Goal: Check status: Check status

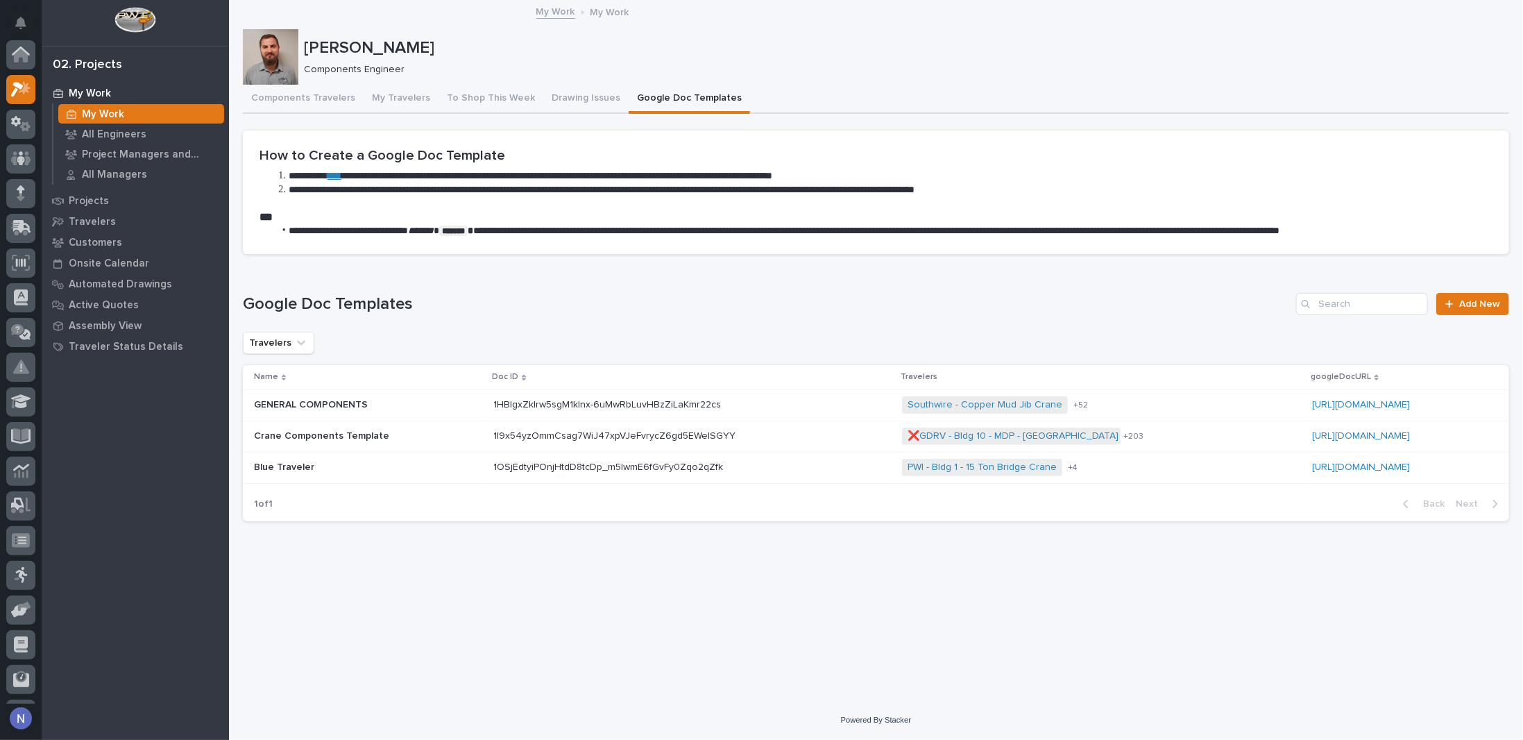
scroll to position [35, 0]
click at [146, 114] on div "My Work" at bounding box center [141, 113] width 166 height 19
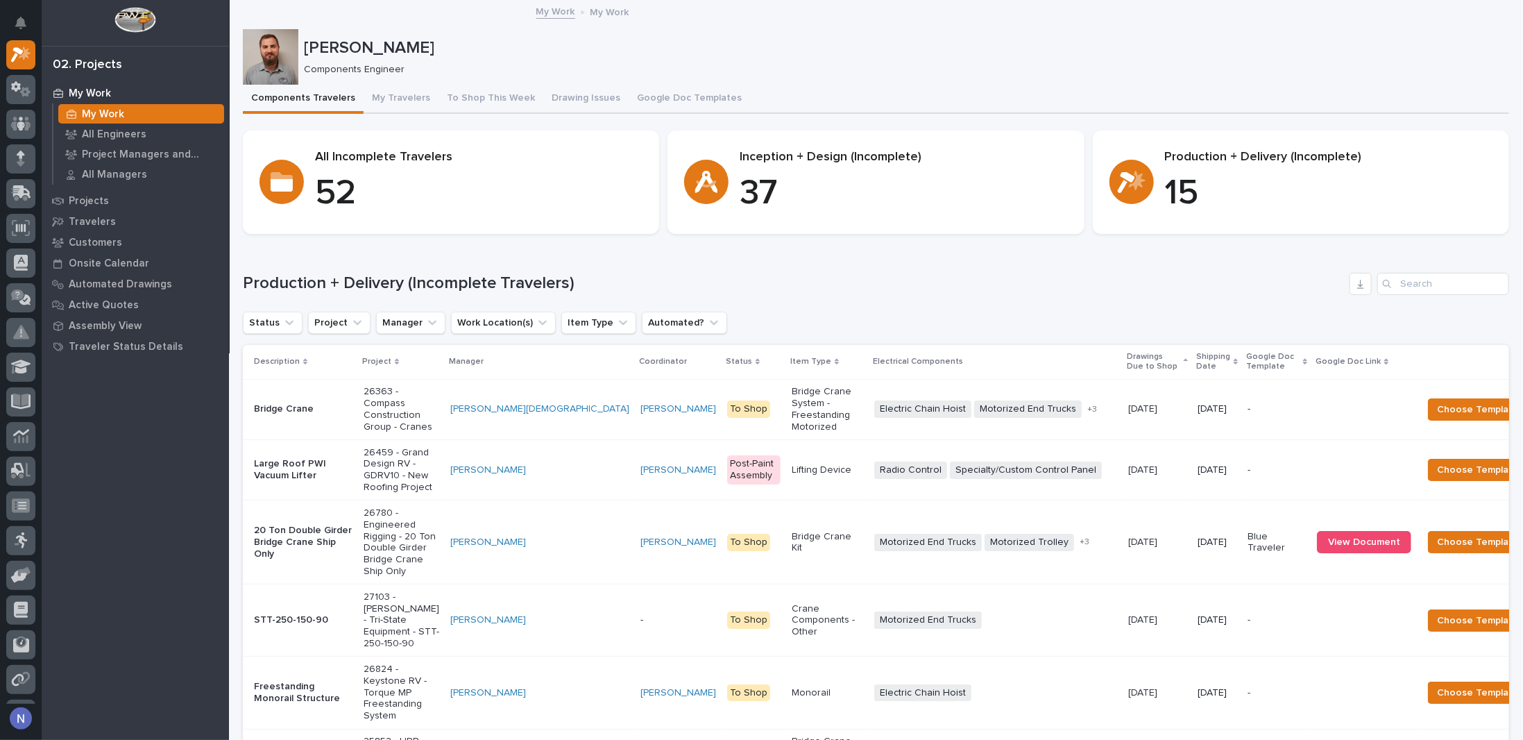
click at [1196, 356] on p "Shipping Date" at bounding box center [1213, 362] width 34 height 26
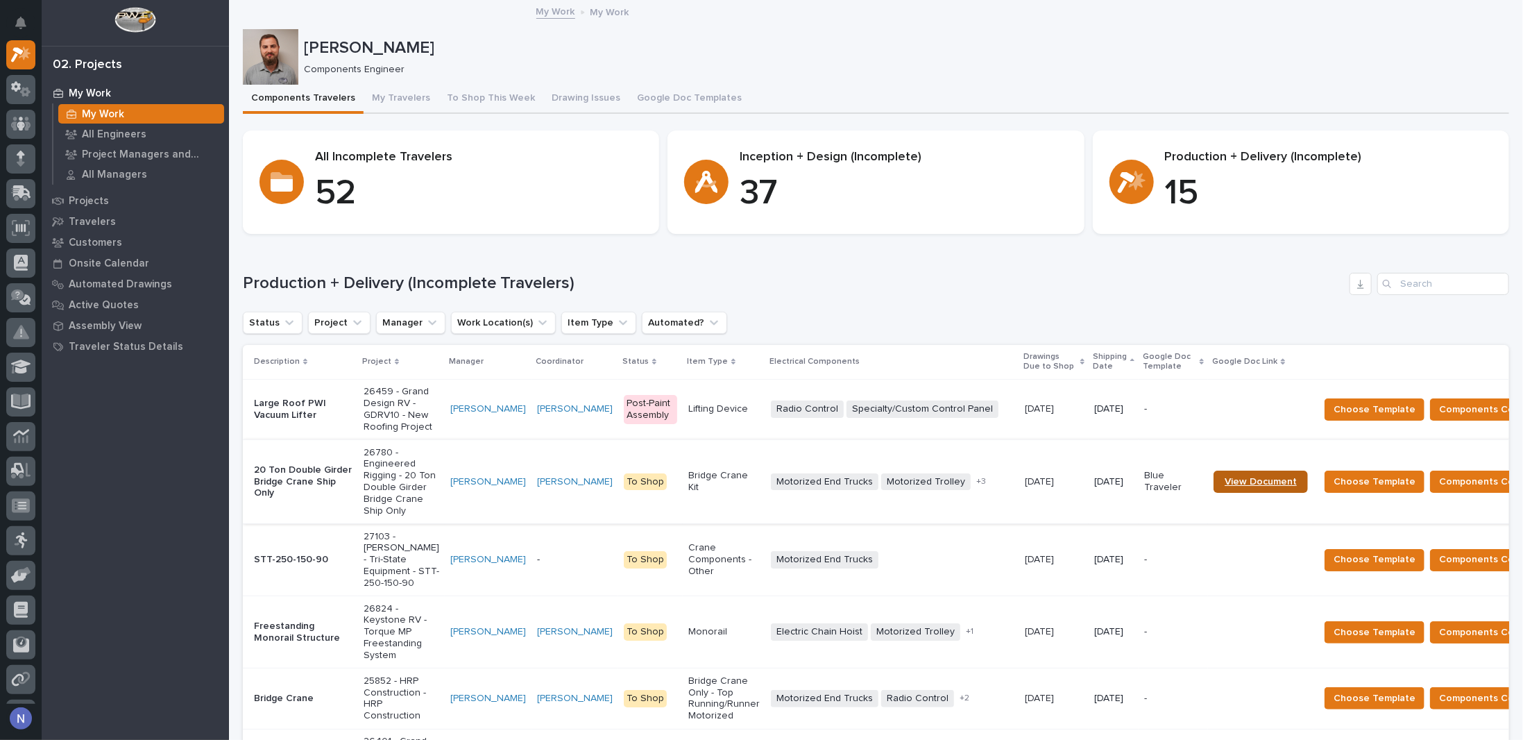
click at [1225, 486] on span "View Document" at bounding box center [1261, 482] width 72 height 10
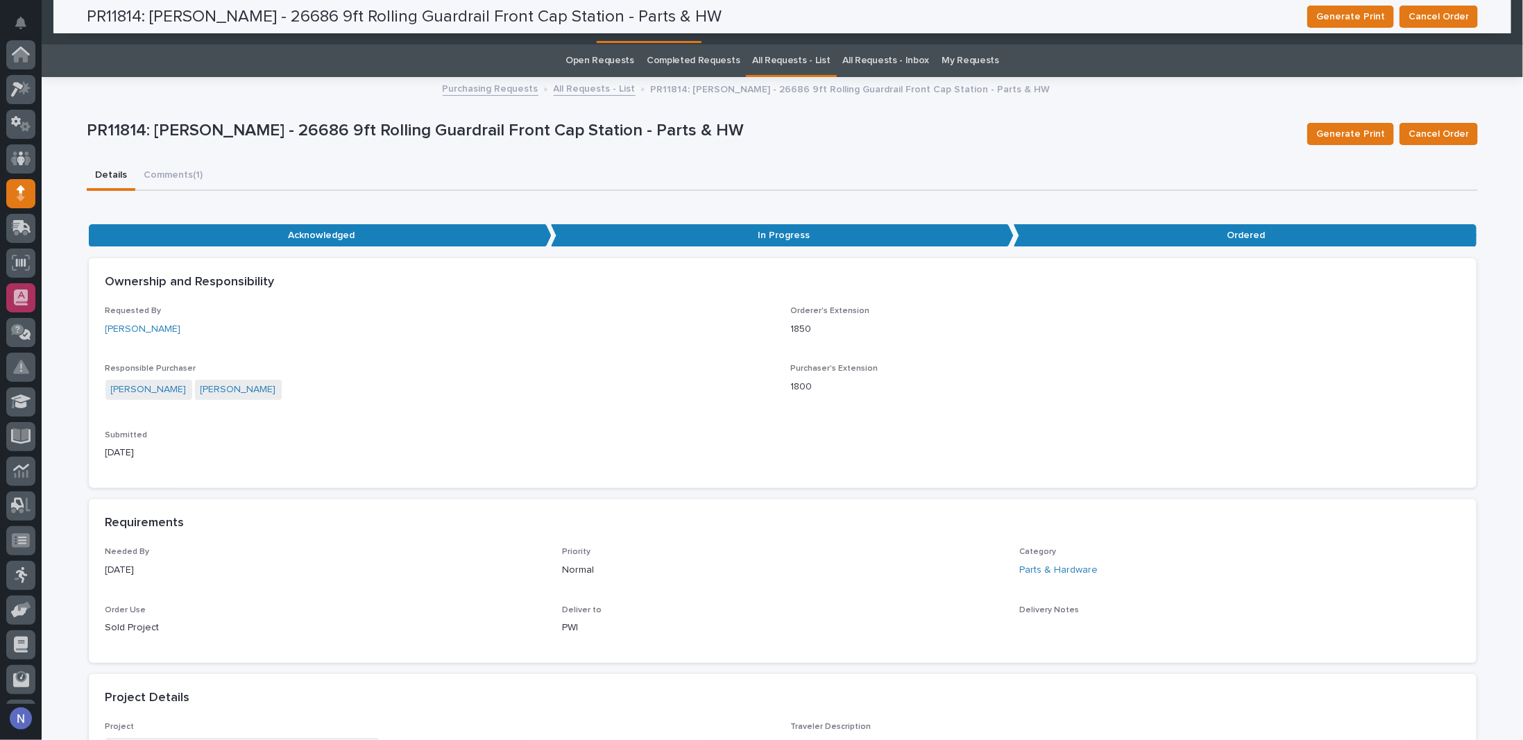
scroll to position [100, 0]
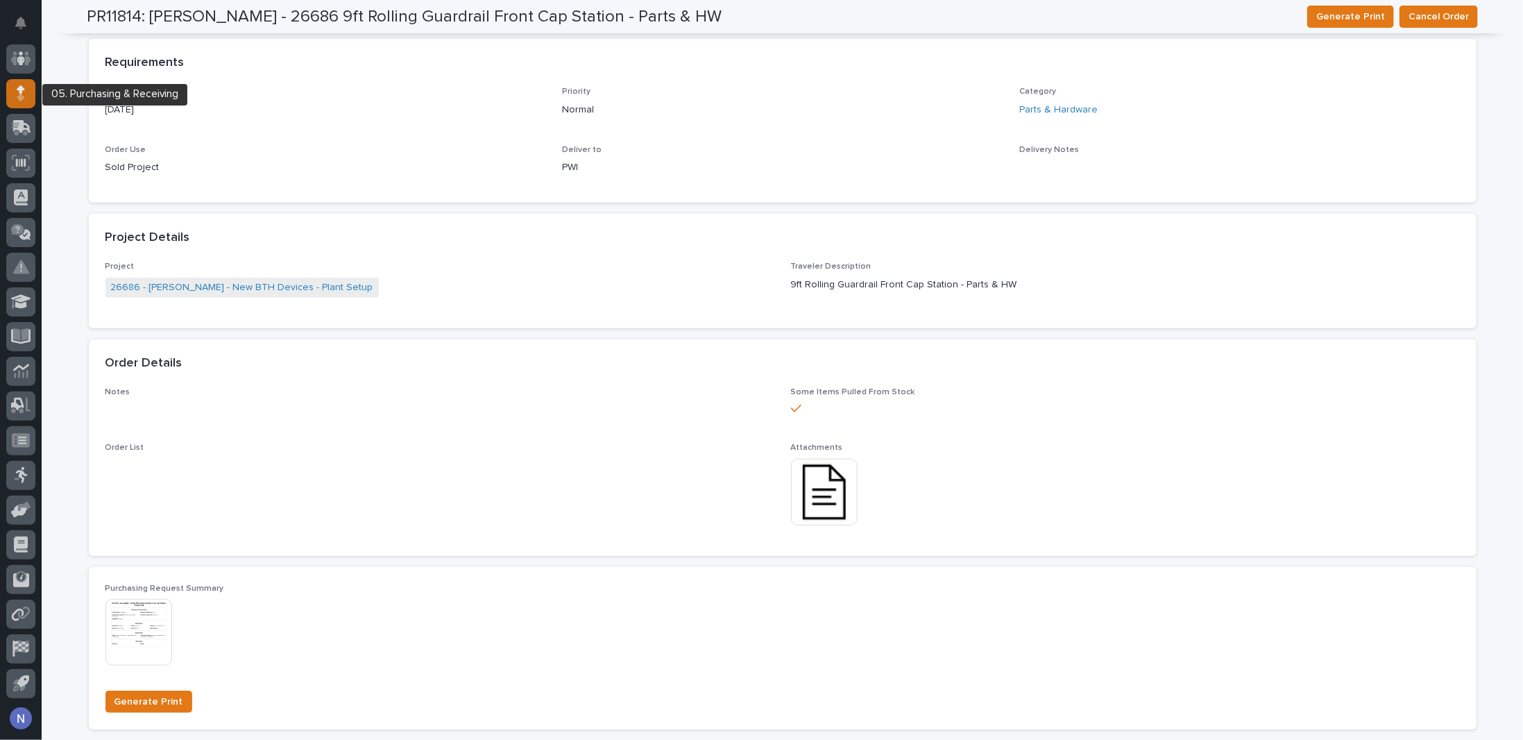
click at [20, 88] on icon at bounding box center [21, 89] width 8 height 8
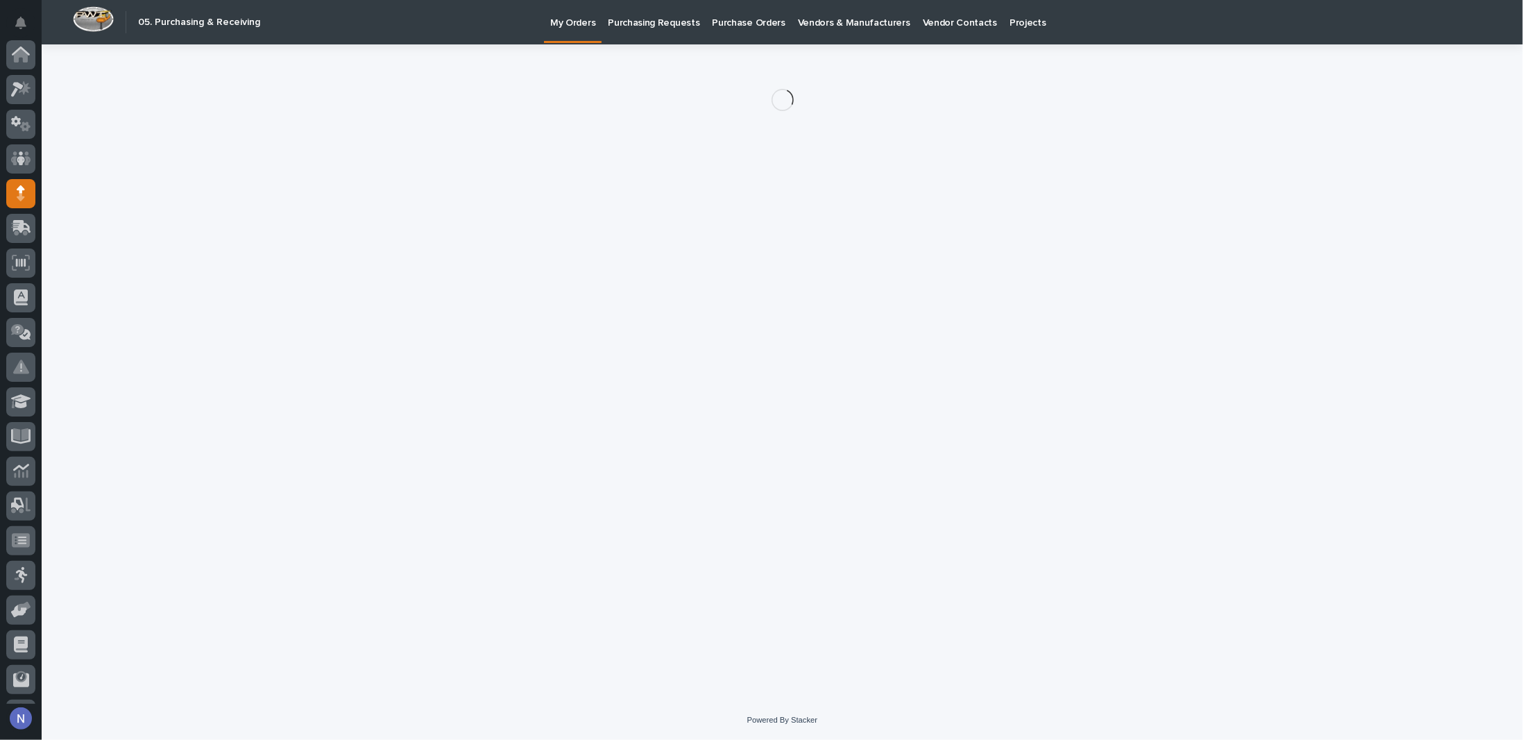
scroll to position [100, 0]
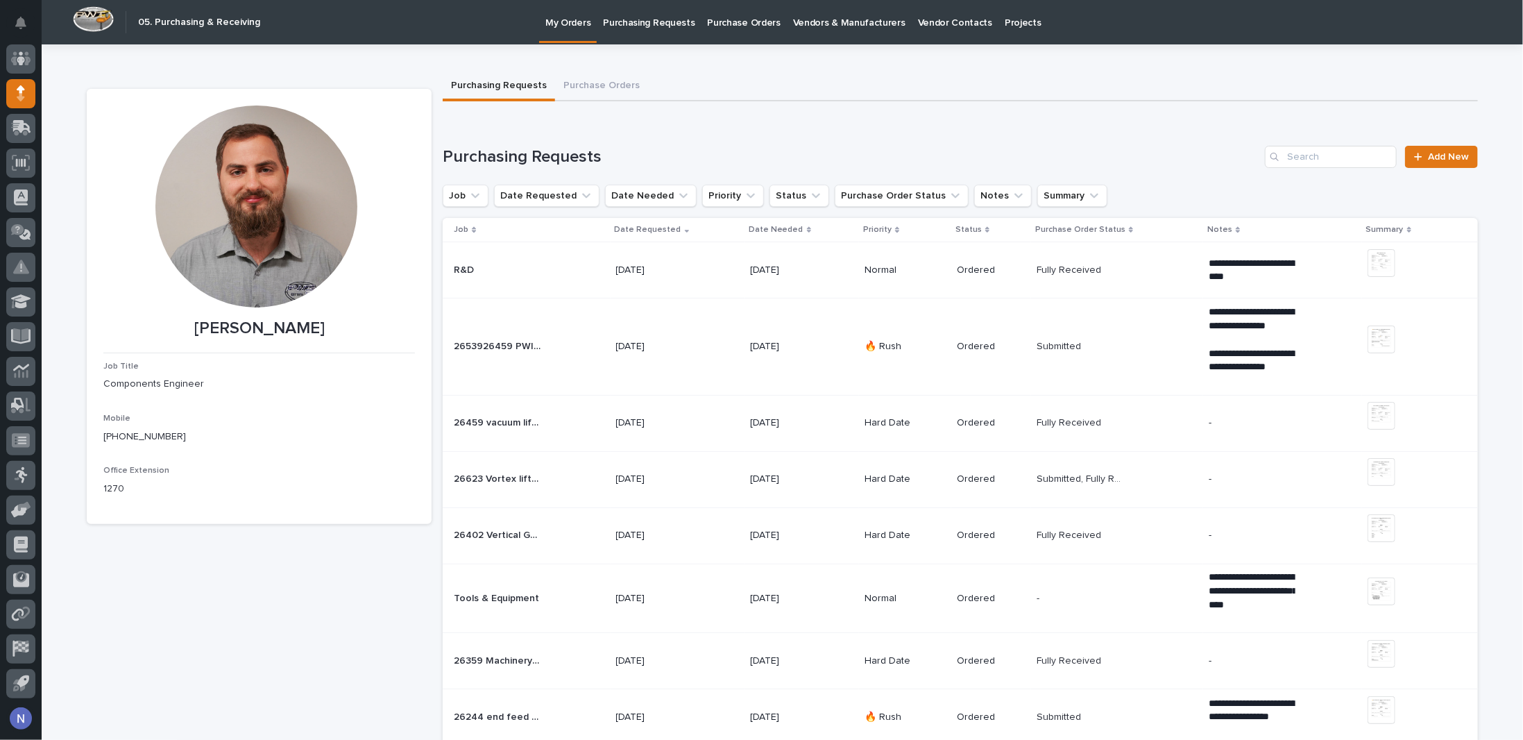
click at [680, 19] on p "Purchasing Requests" at bounding box center [649, 14] width 92 height 29
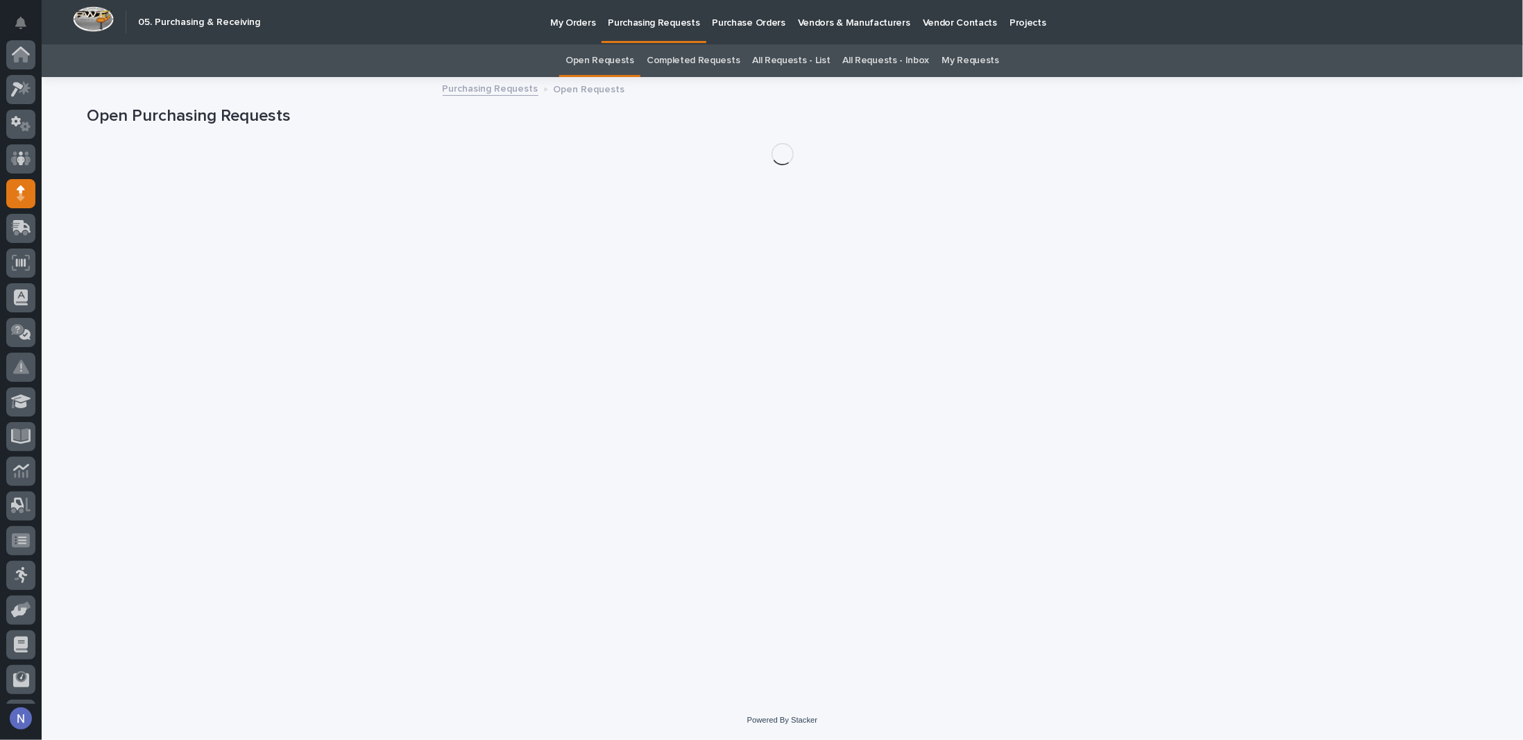
scroll to position [100, 0]
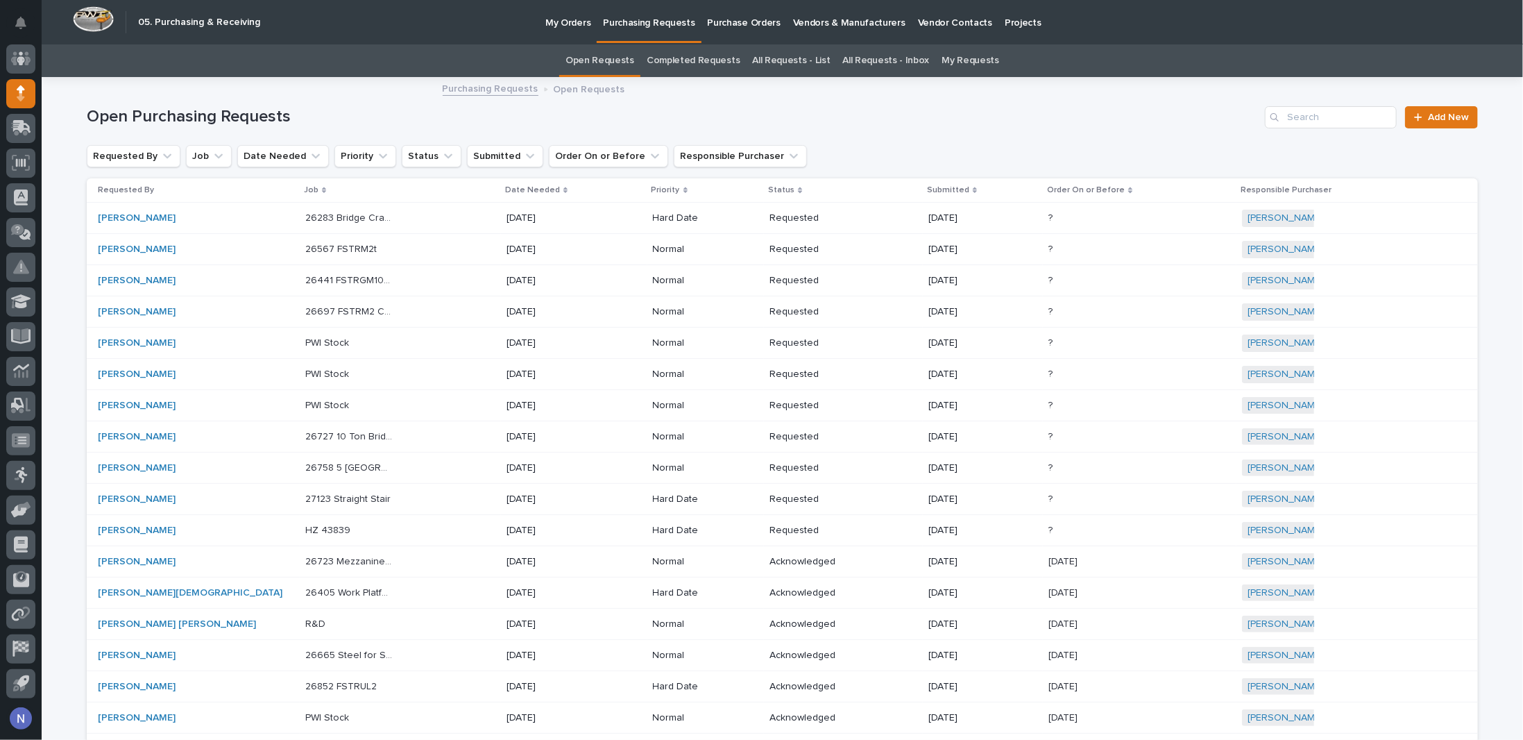
click at [797, 62] on link "All Requests - List" at bounding box center [791, 60] width 78 height 33
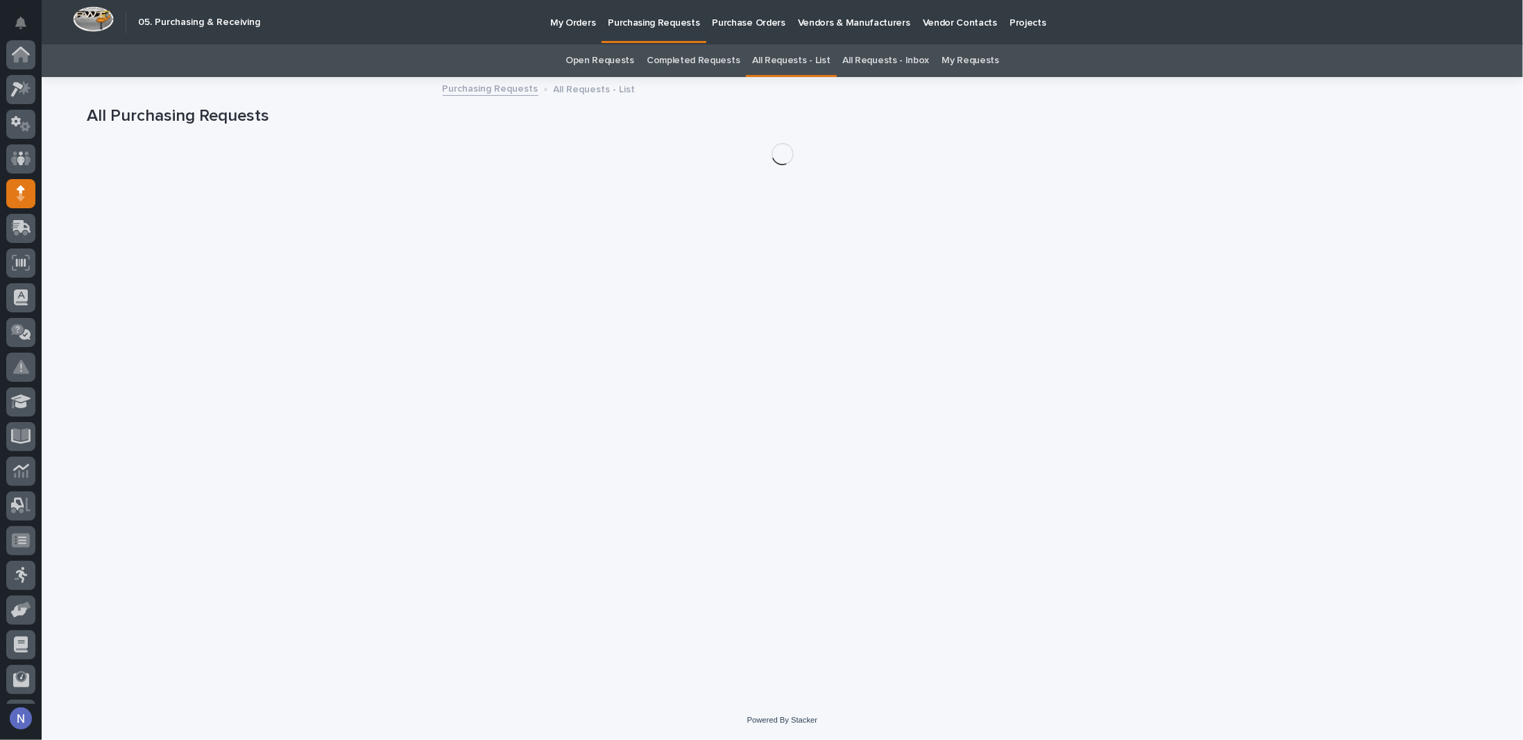
scroll to position [100, 0]
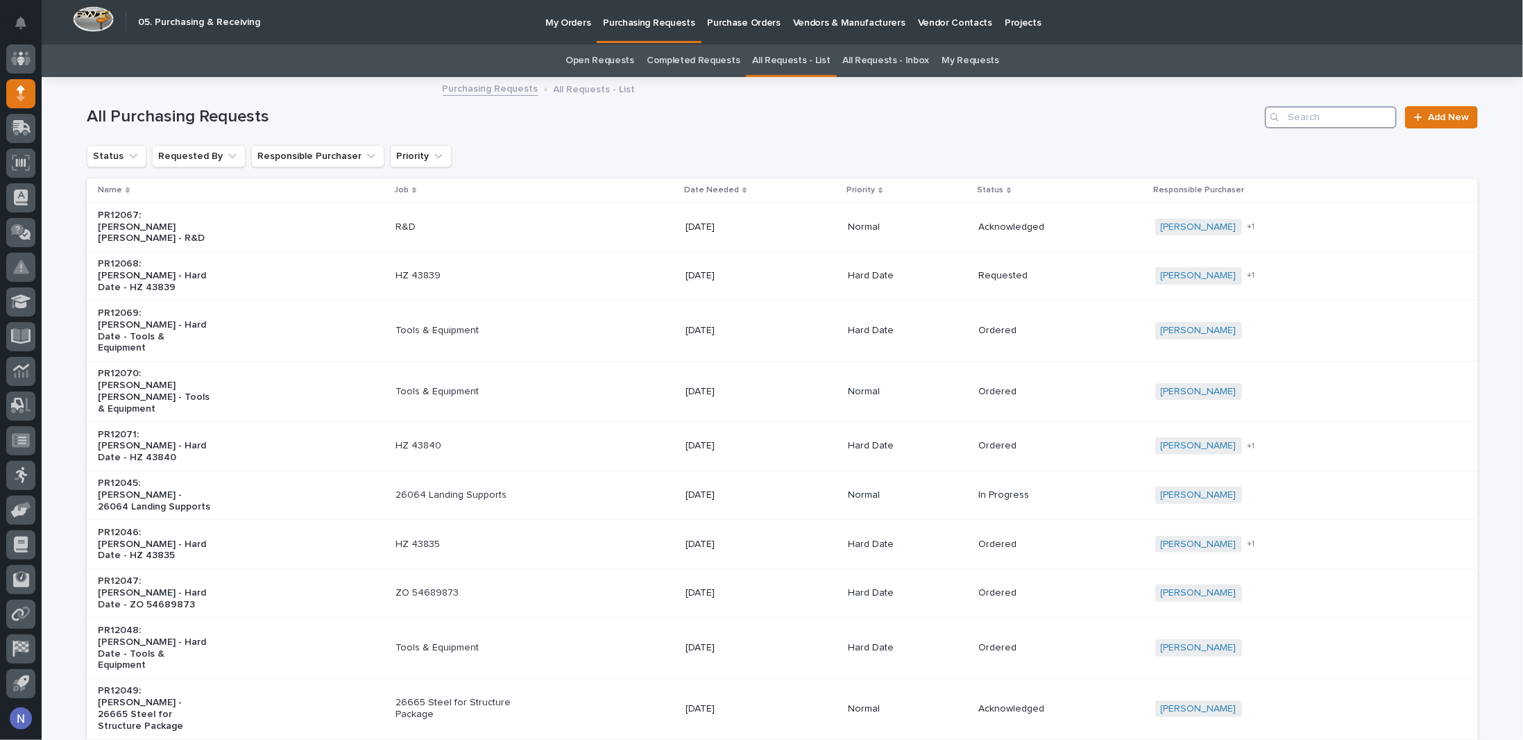
click at [1295, 116] on input "Search" at bounding box center [1331, 117] width 132 height 22
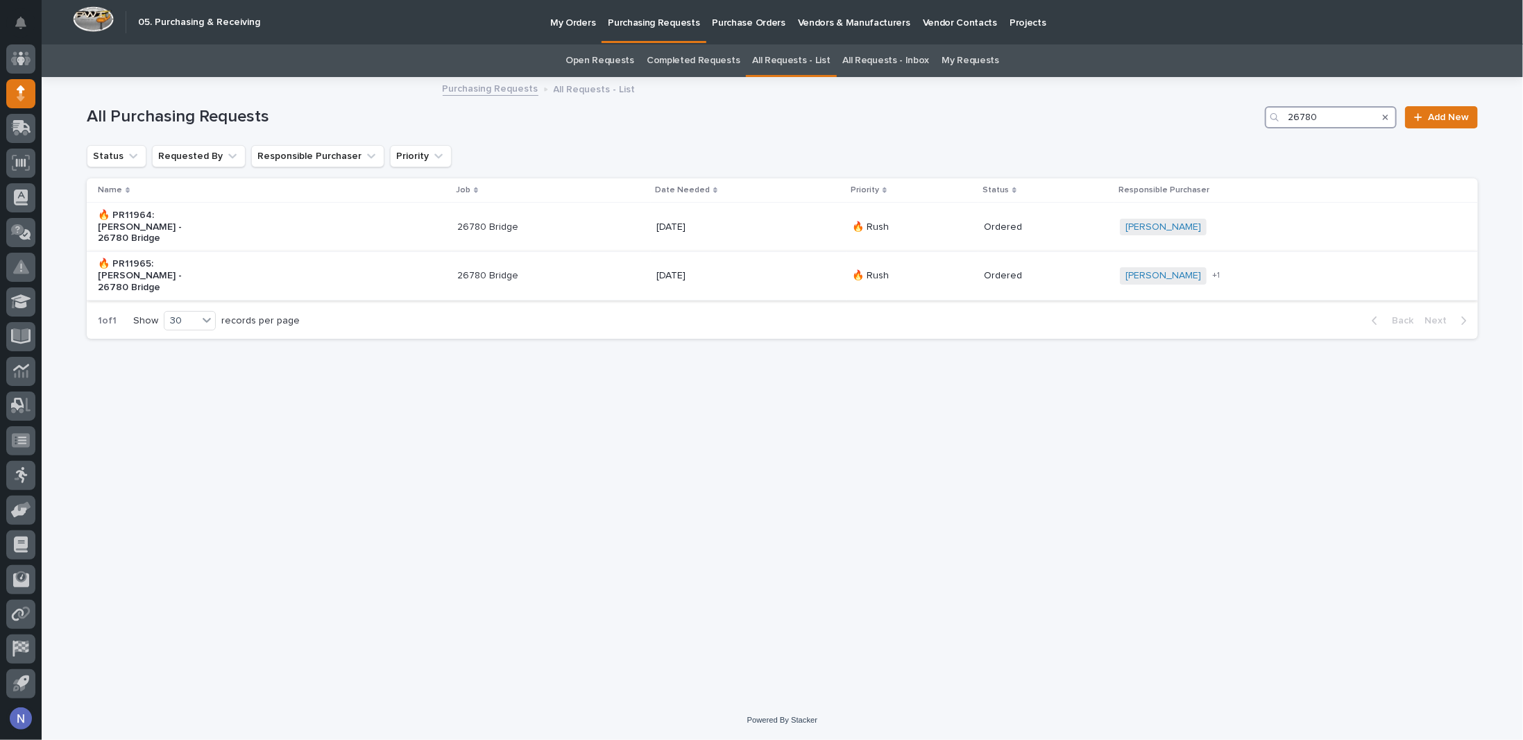
type input "26780"
click at [318, 265] on div "🔥 PR11965: [PERSON_NAME] - 26780 Bridge" at bounding box center [272, 276] width 348 height 46
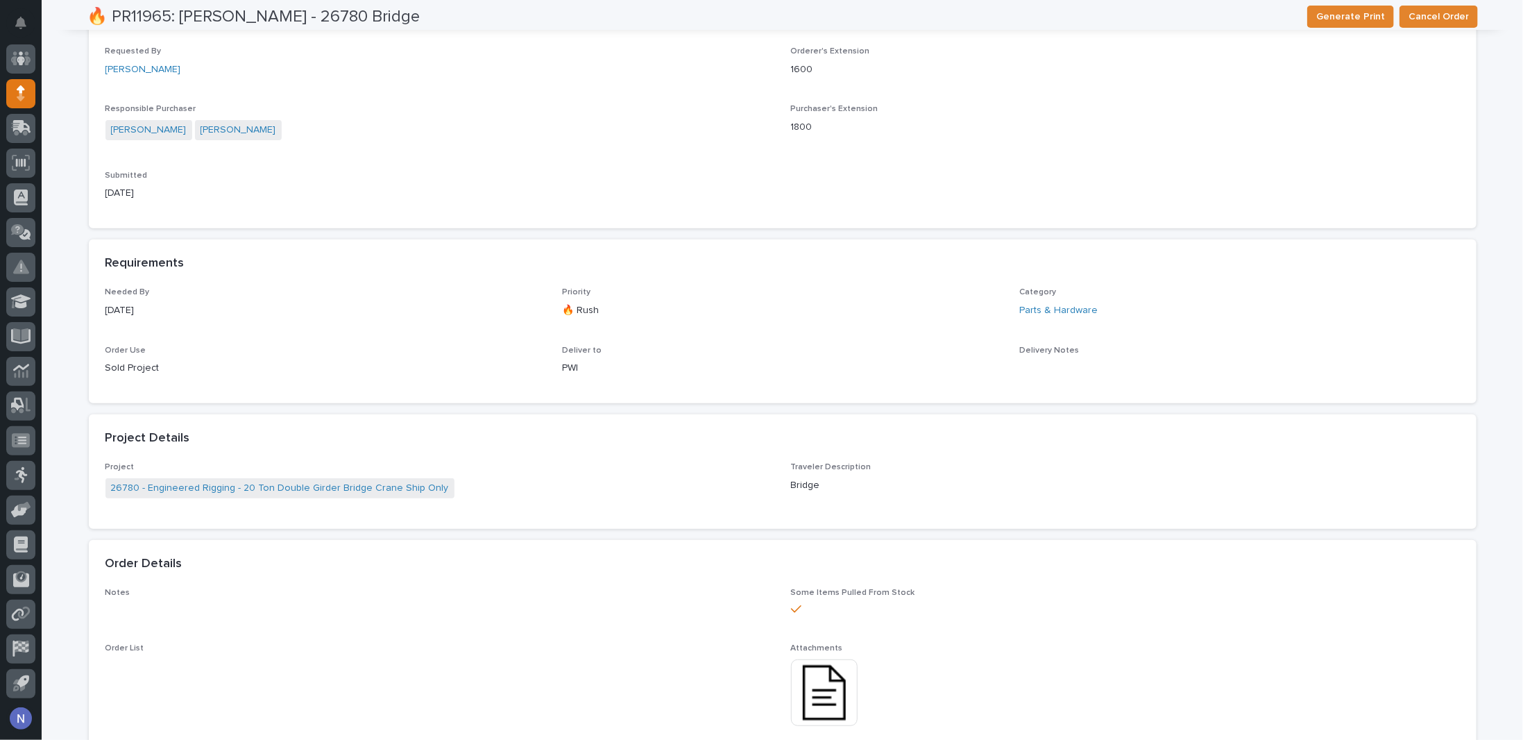
scroll to position [347, 0]
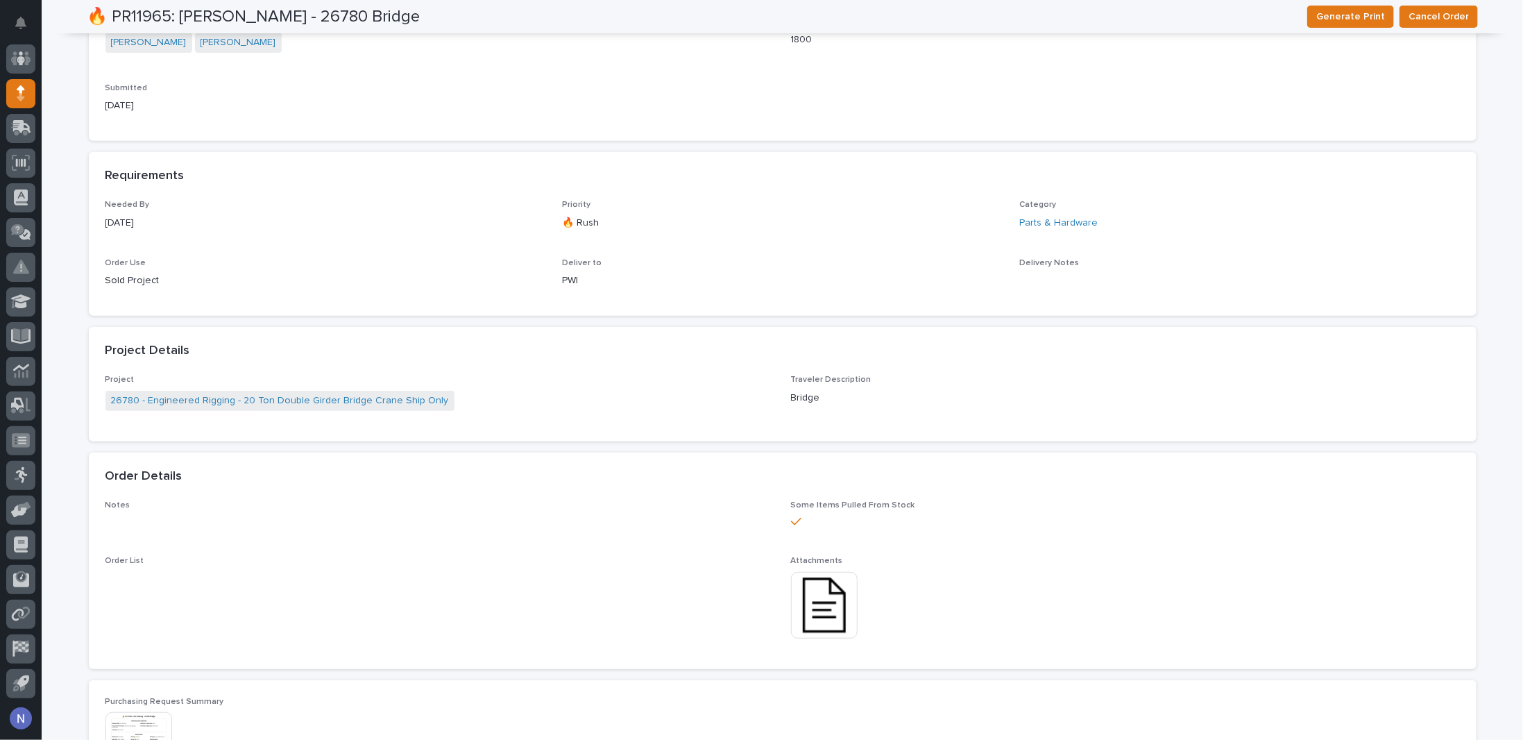
click at [813, 617] on img at bounding box center [824, 605] width 67 height 67
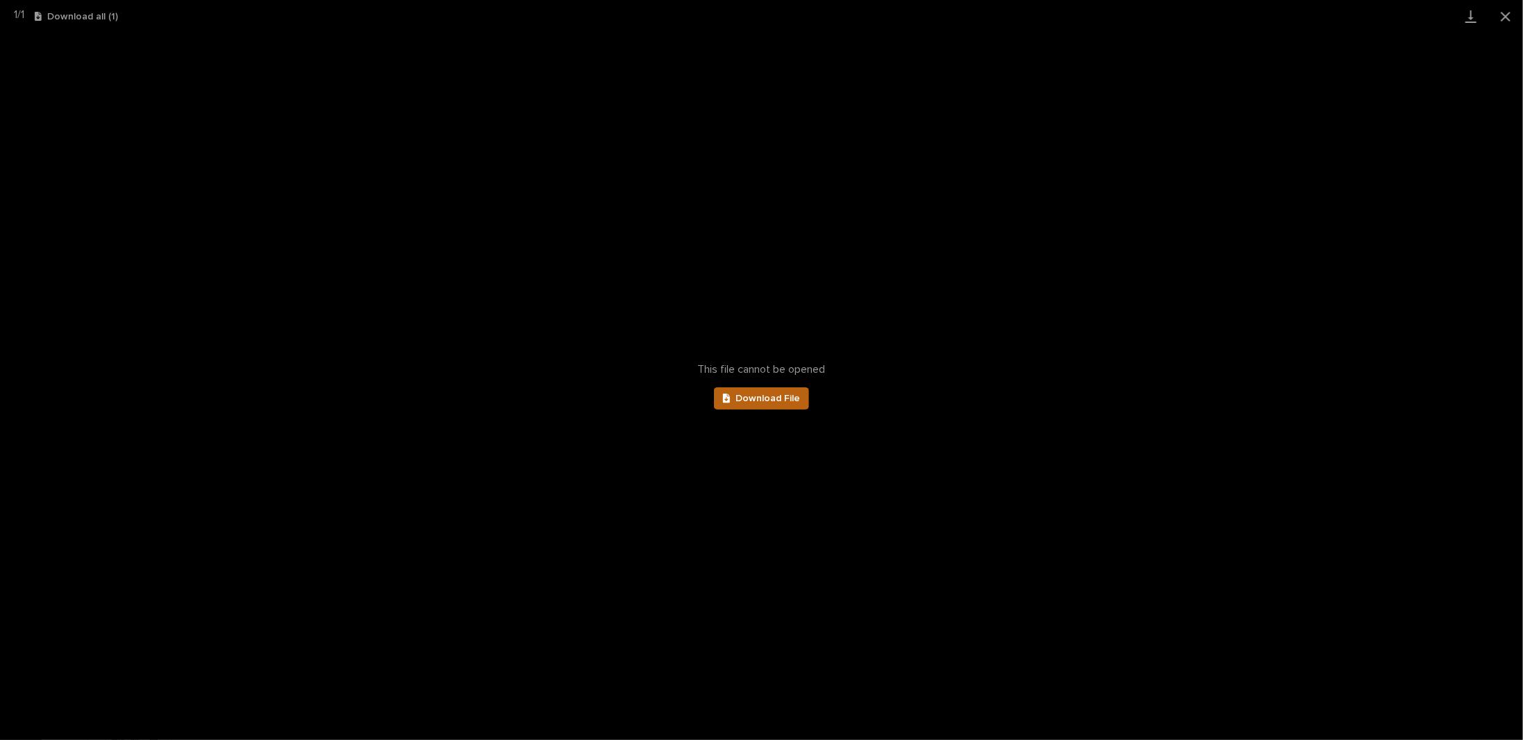
click at [777, 396] on span "Download File" at bounding box center [767, 398] width 65 height 10
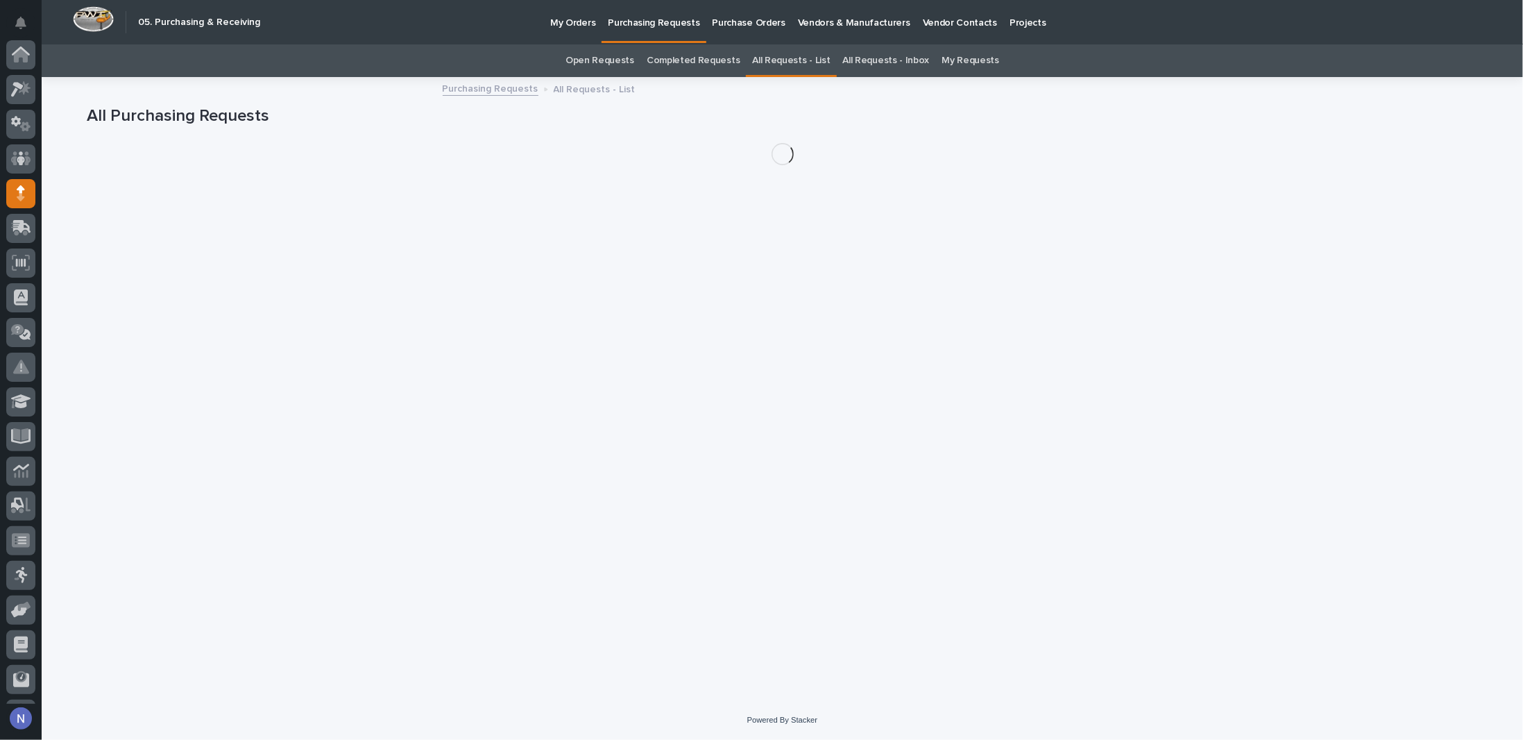
scroll to position [100, 0]
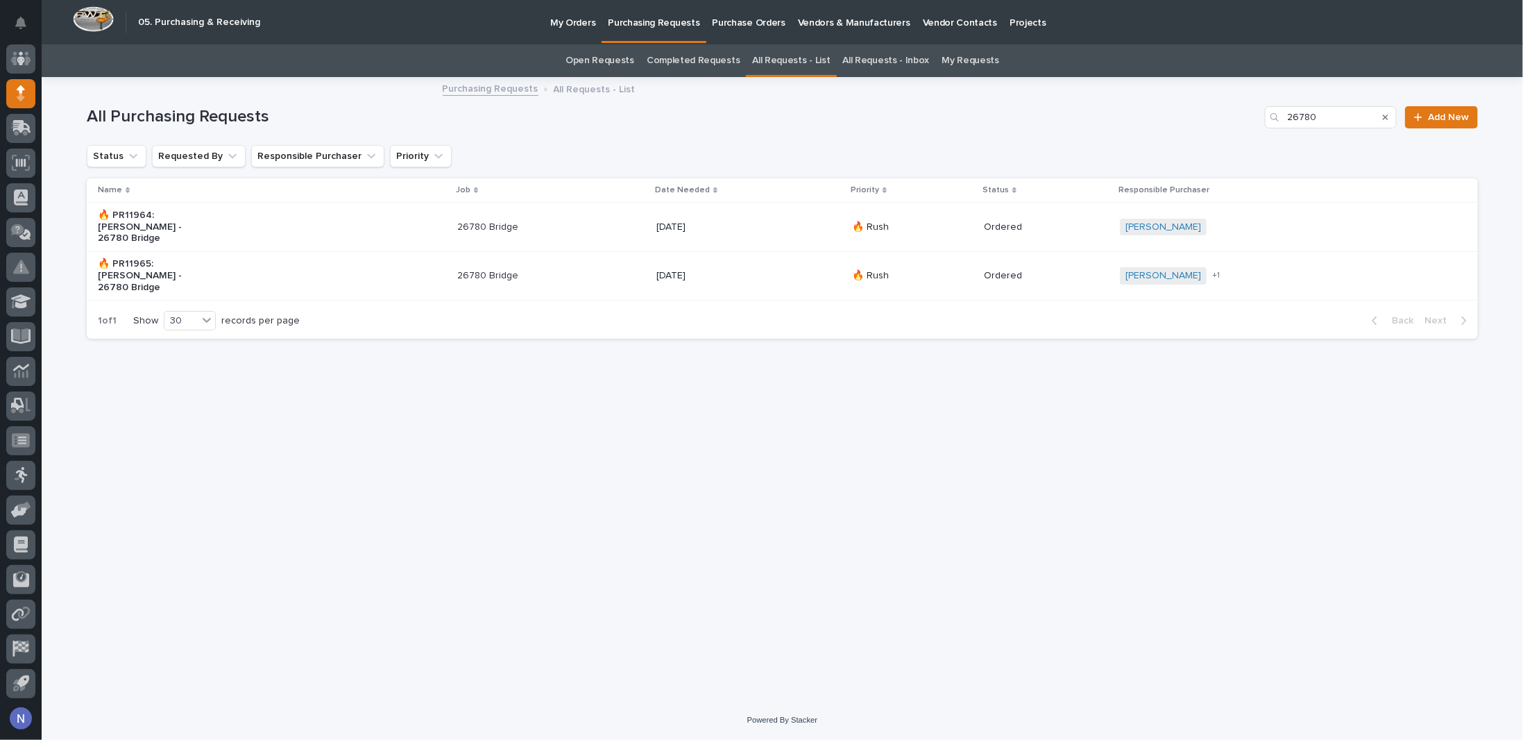
click at [753, 26] on p "Purchase Orders" at bounding box center [749, 14] width 73 height 29
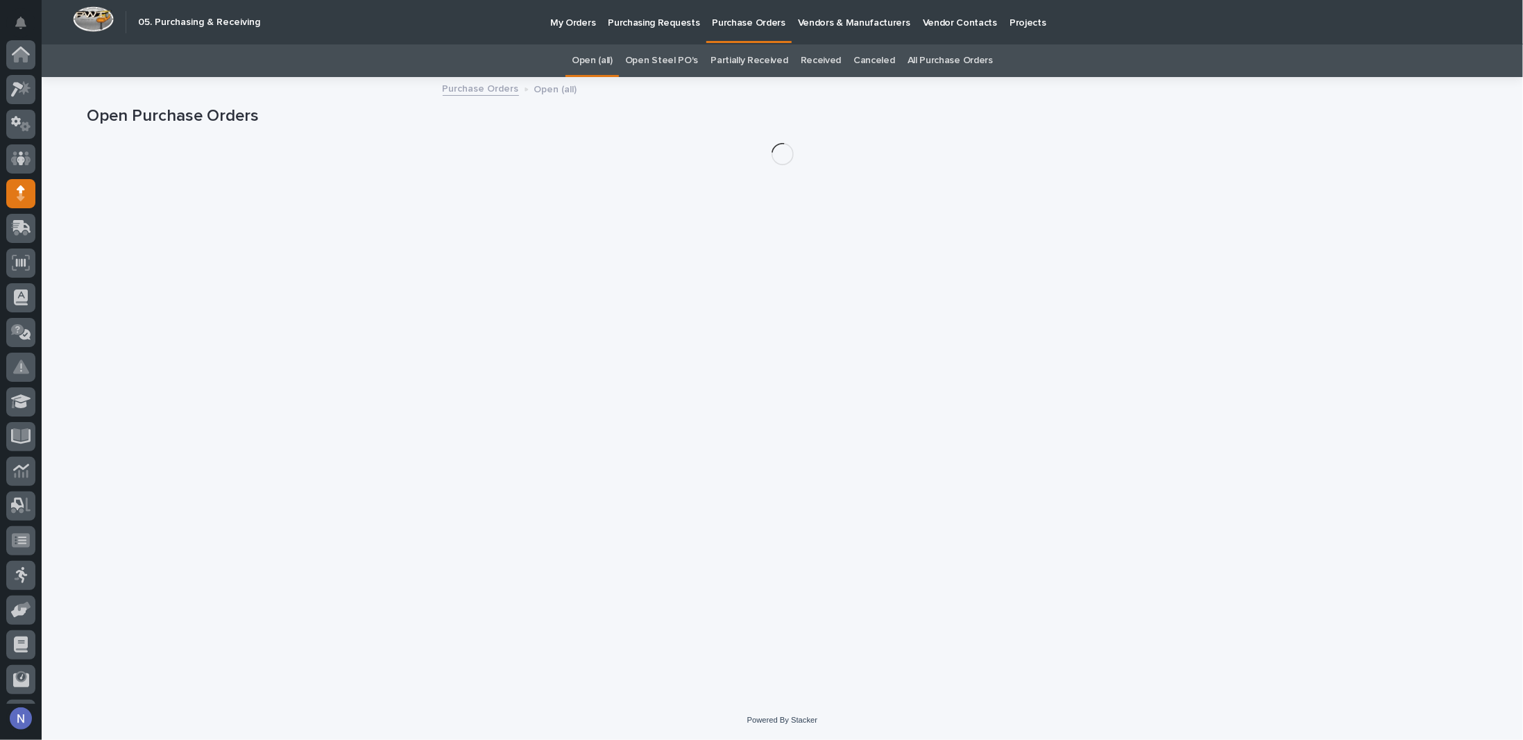
scroll to position [100, 0]
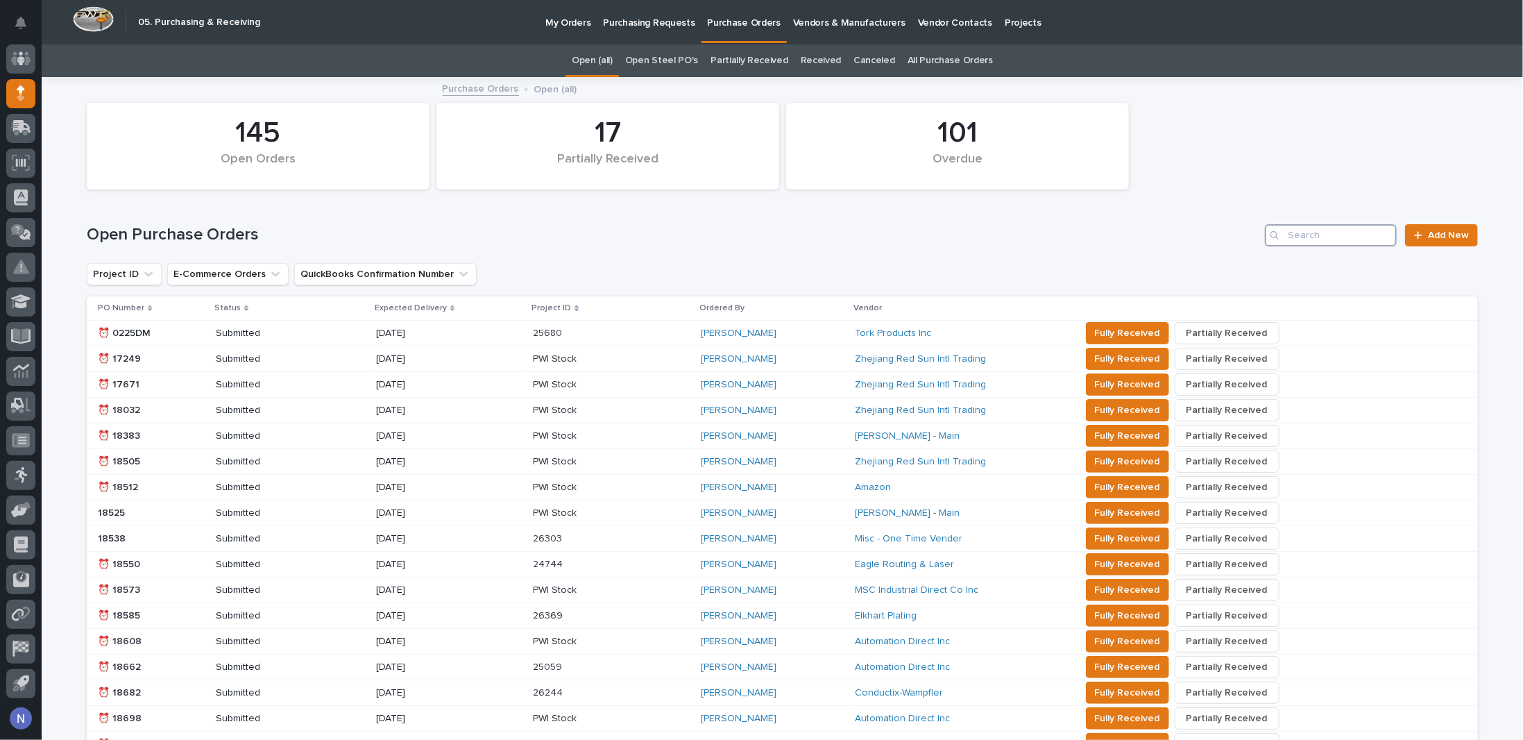
click at [1320, 239] on input "Search" at bounding box center [1331, 235] width 132 height 22
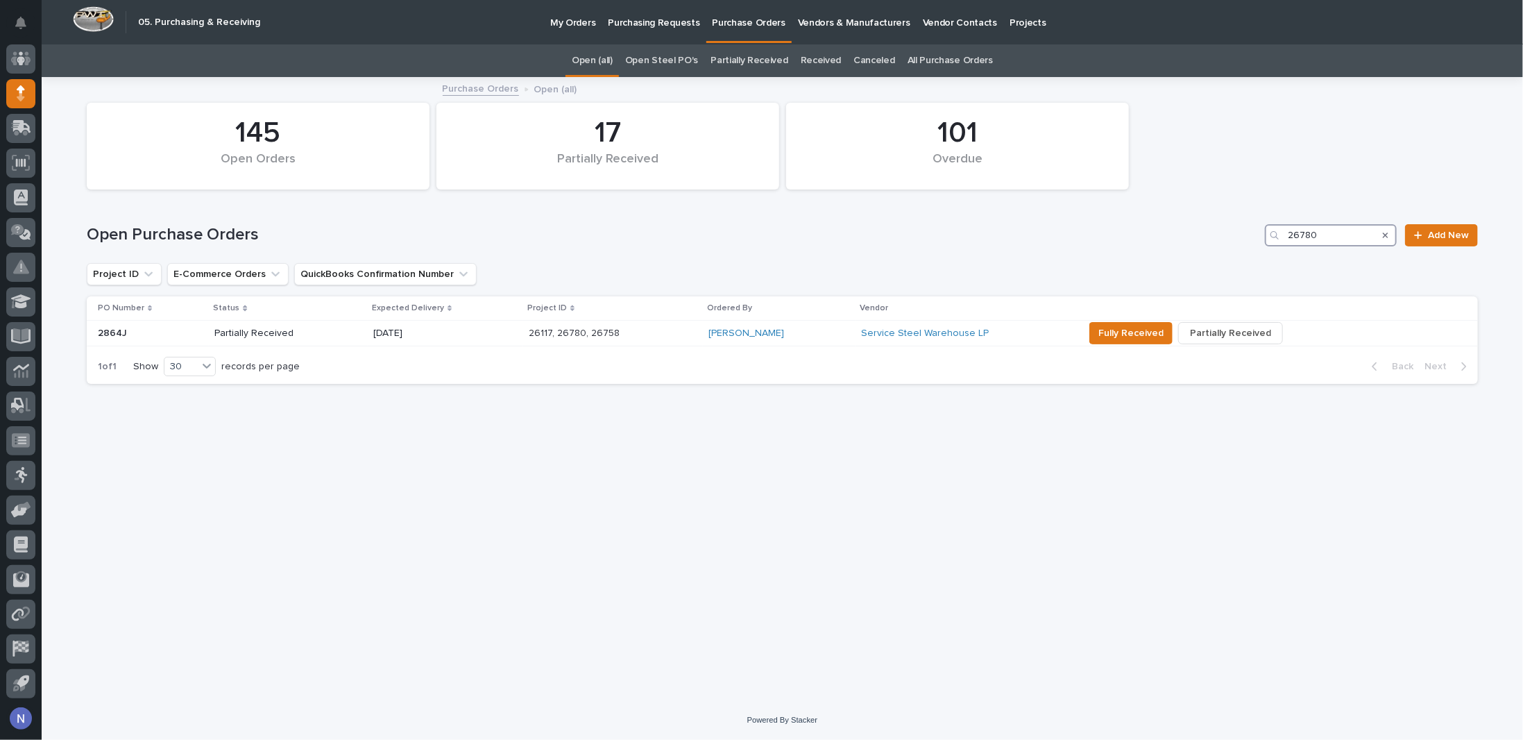
type input "26780"
click at [926, 54] on link "All Purchase Orders" at bounding box center [949, 60] width 85 height 33
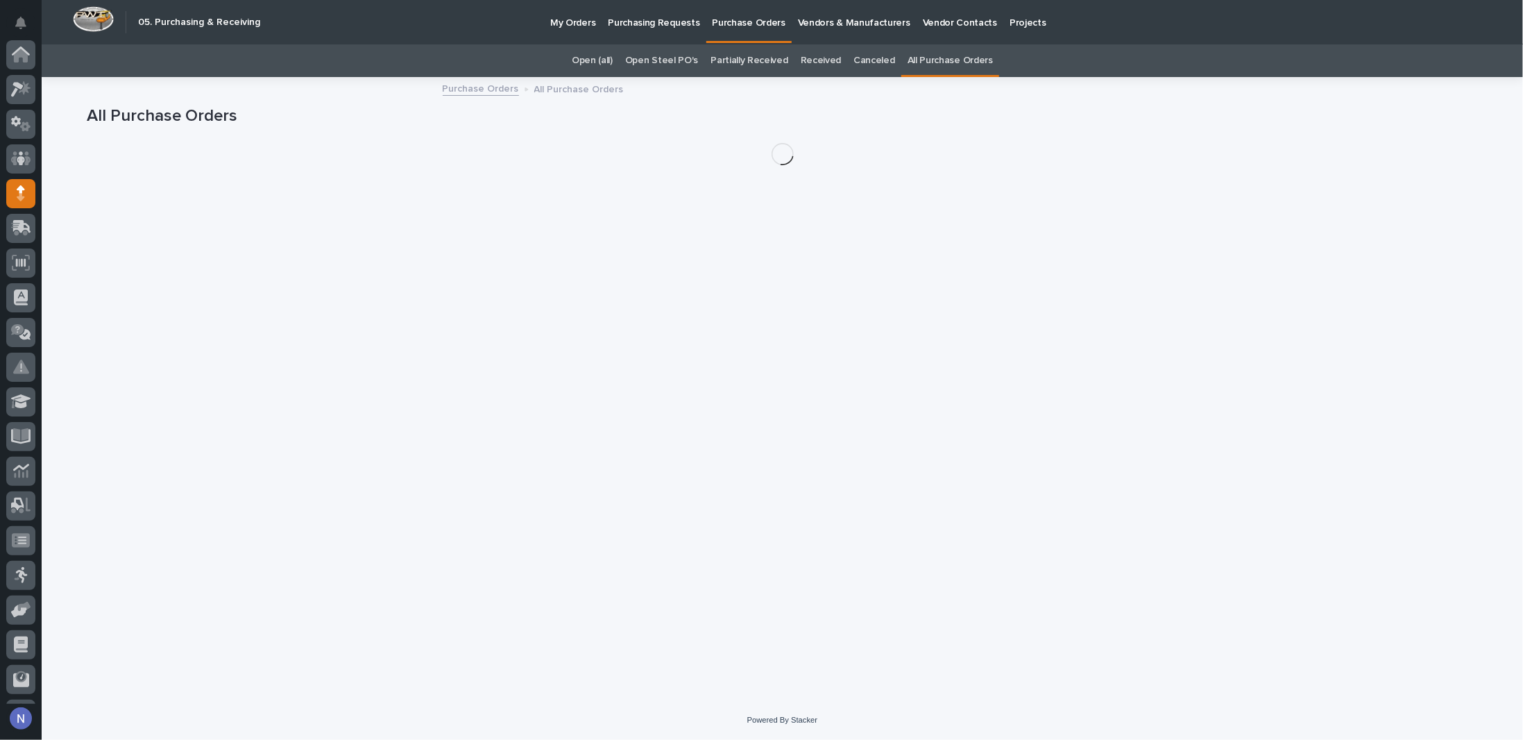
scroll to position [100, 0]
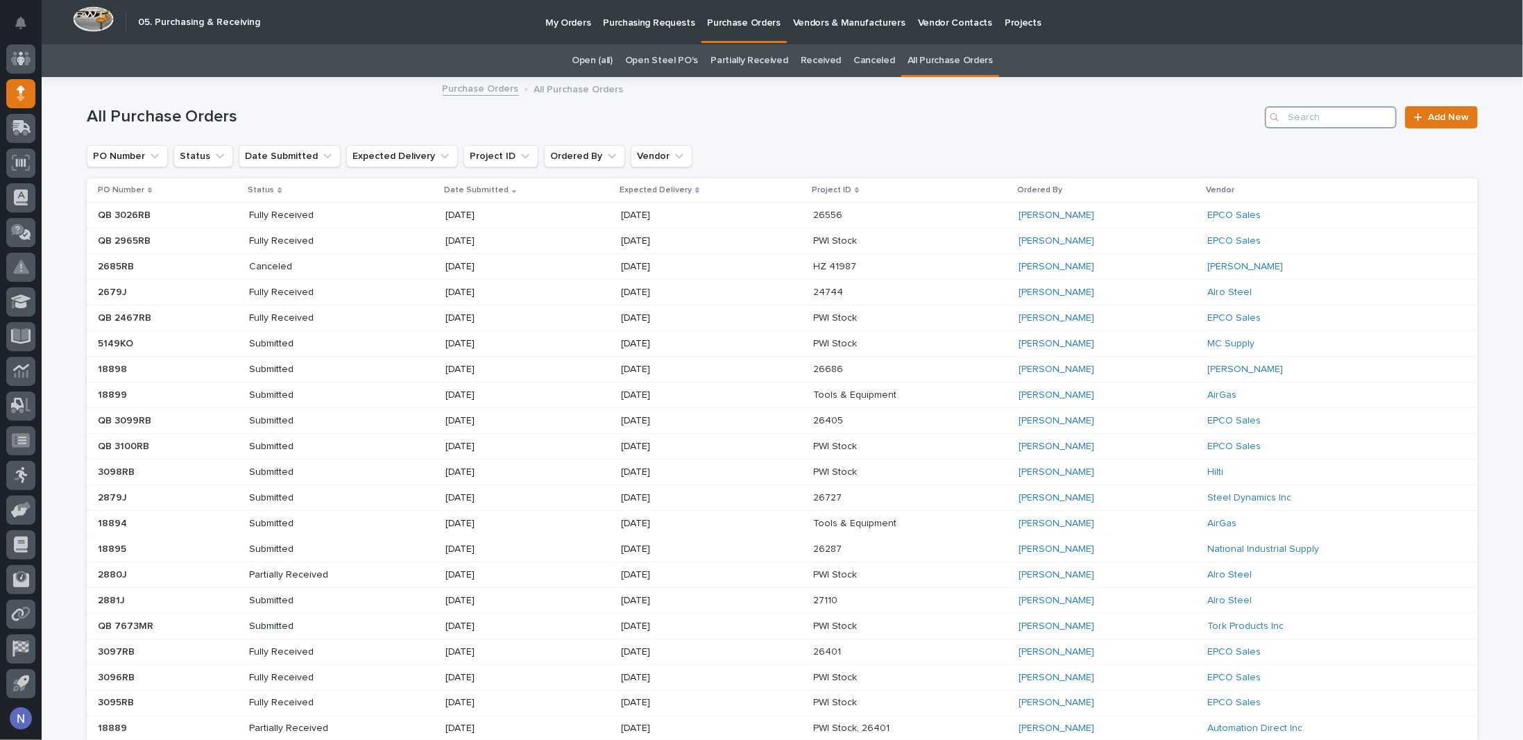
click at [1335, 108] on input "Search" at bounding box center [1331, 117] width 132 height 22
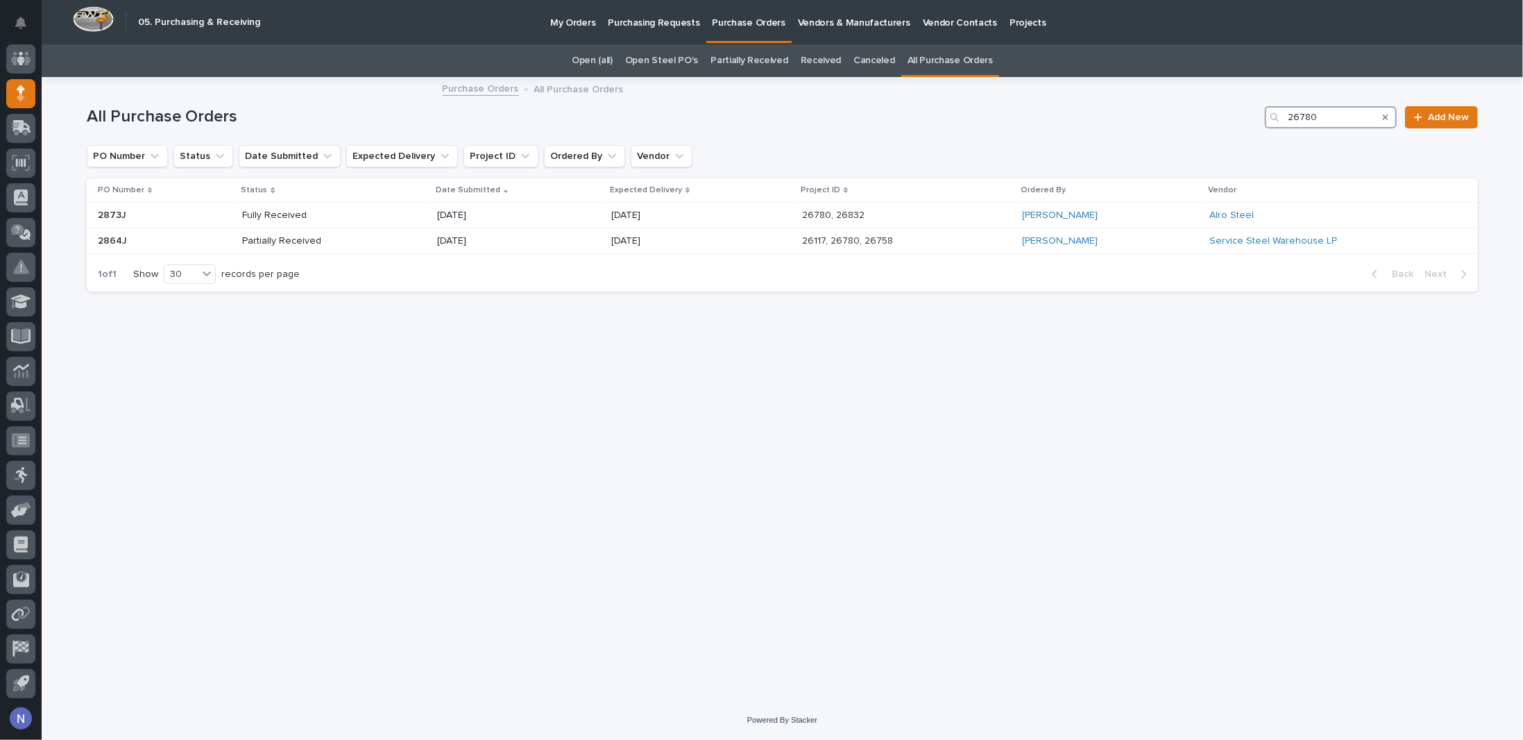
type input "26780"
click at [659, 30] on link "Purchasing Requests" at bounding box center [654, 21] width 104 height 43
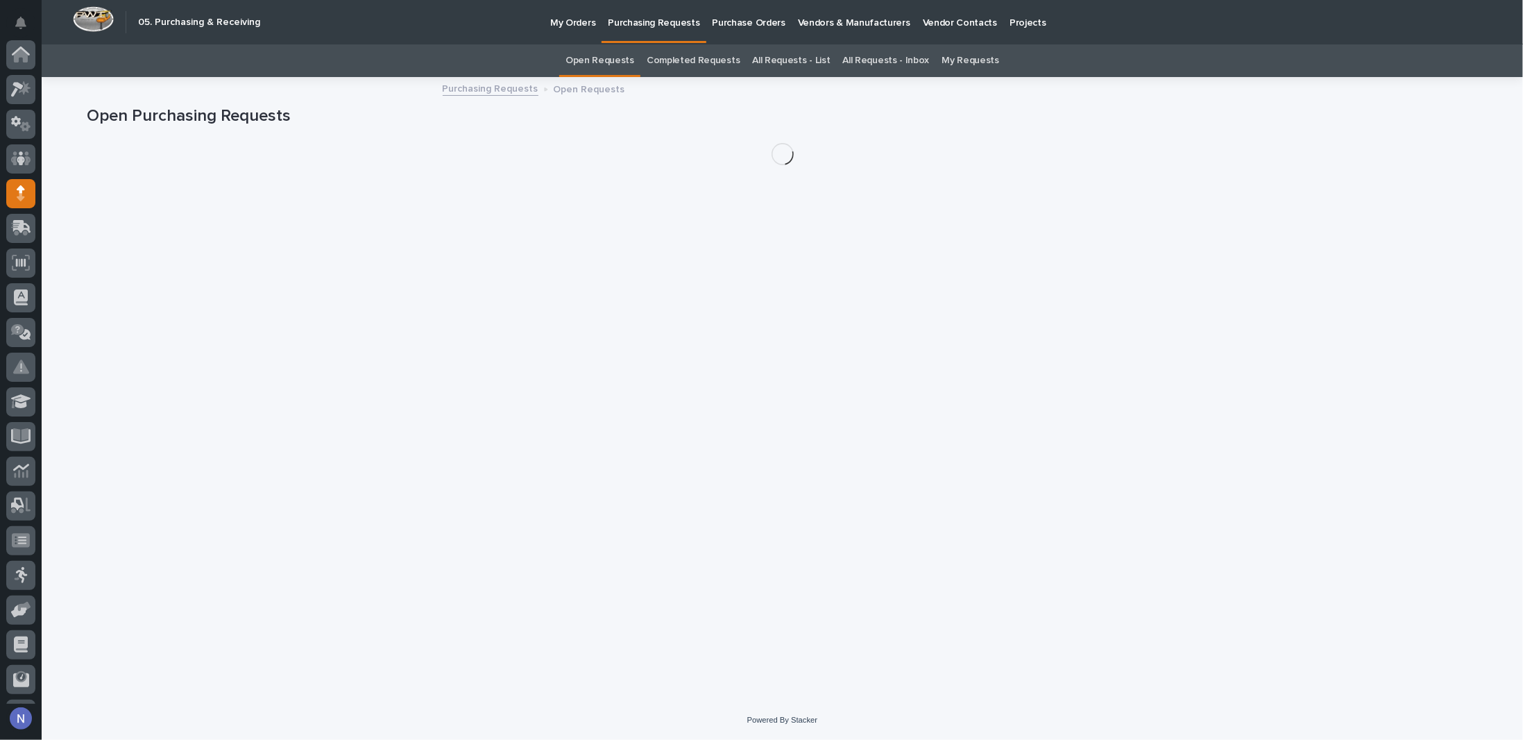
scroll to position [100, 0]
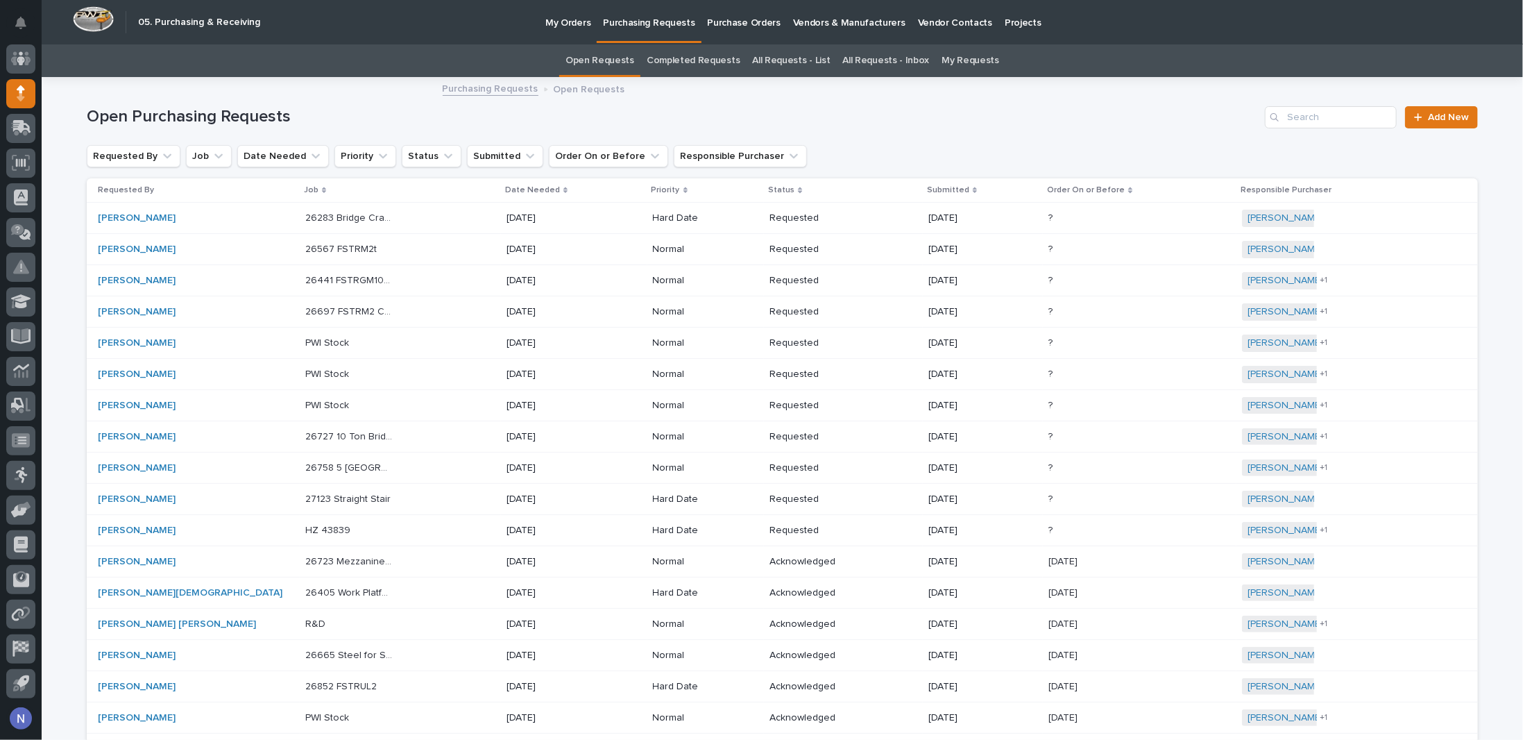
click at [1275, 117] on div "Search" at bounding box center [1276, 117] width 22 height 22
click at [1303, 117] on input "Search" at bounding box center [1331, 117] width 132 height 22
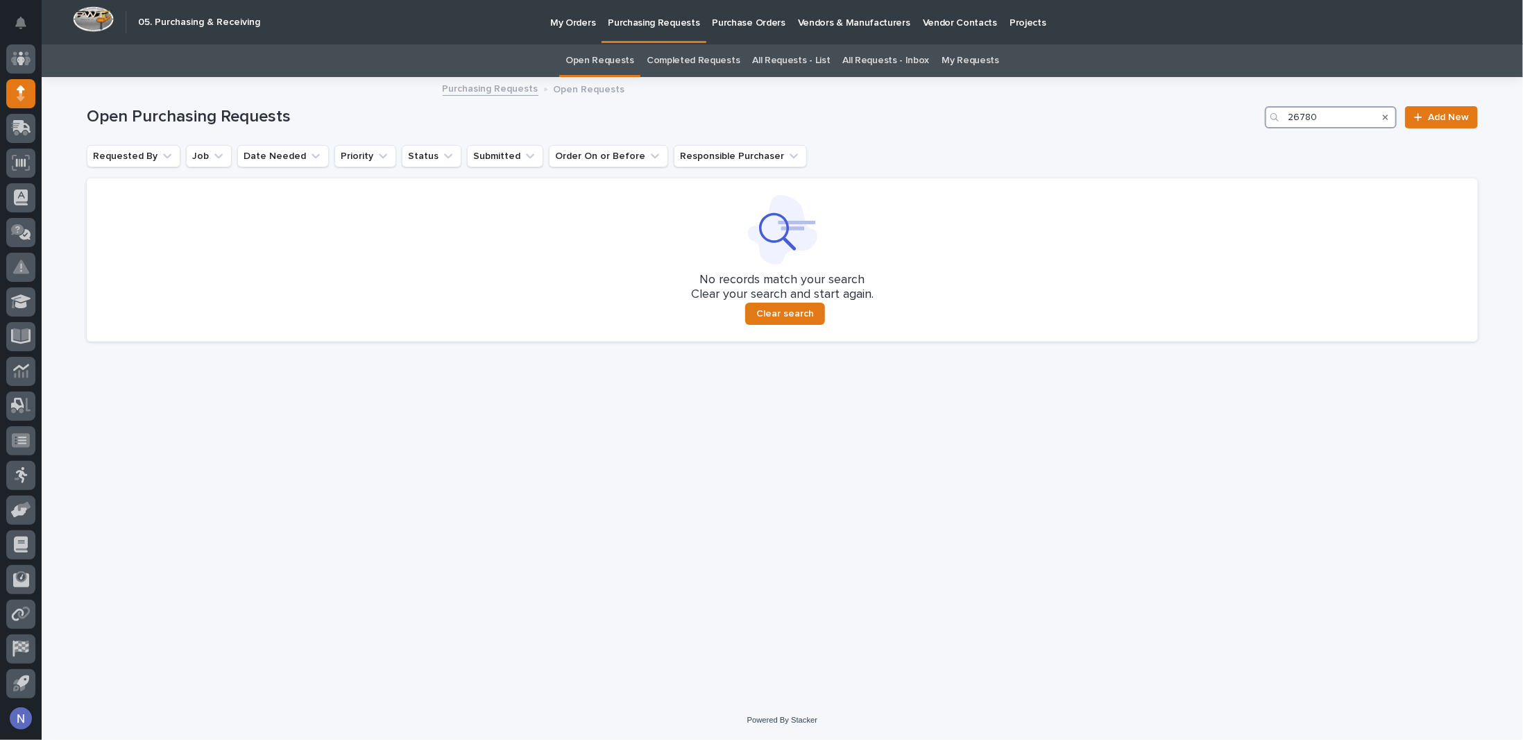
type input "26780"
click at [793, 64] on link "All Requests - List" at bounding box center [791, 60] width 78 height 33
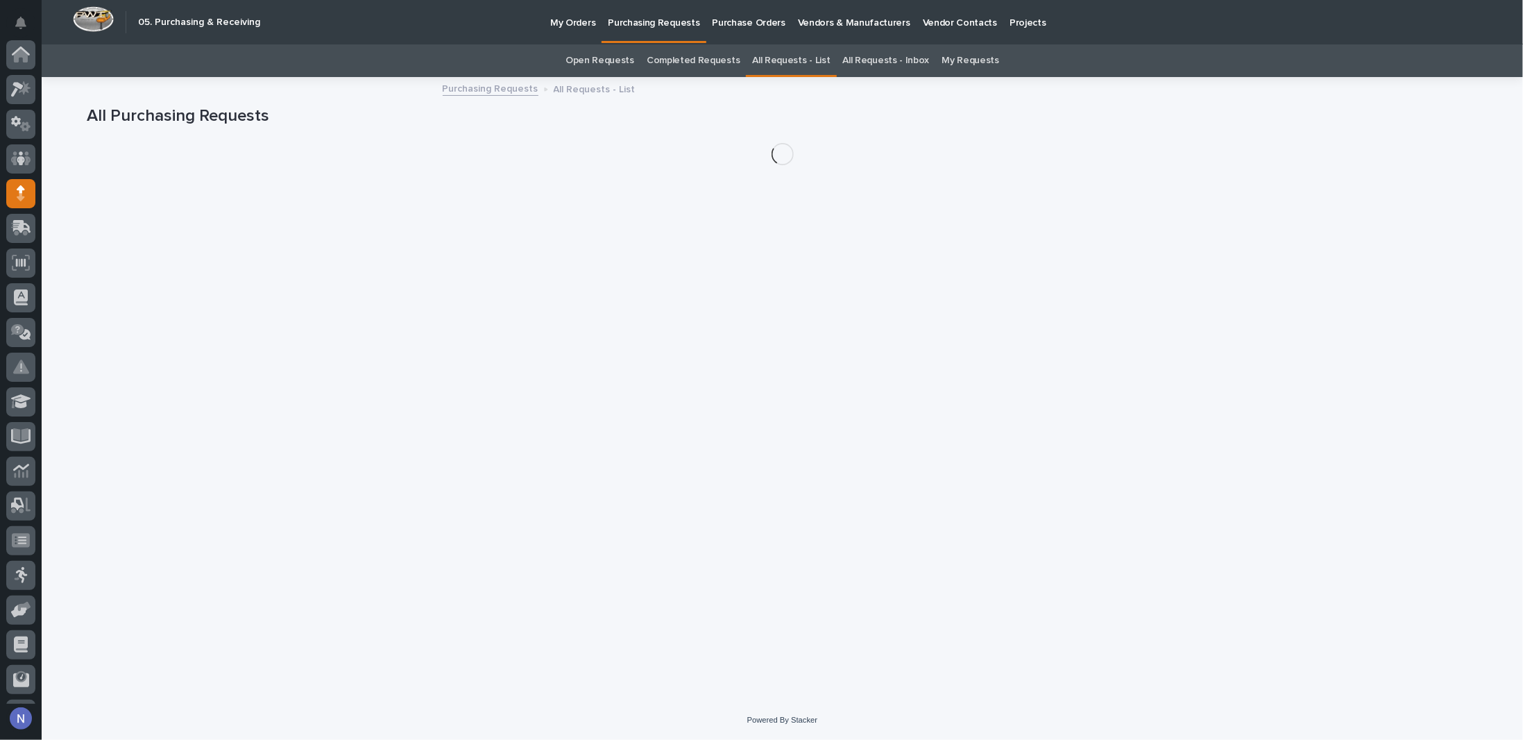
scroll to position [100, 0]
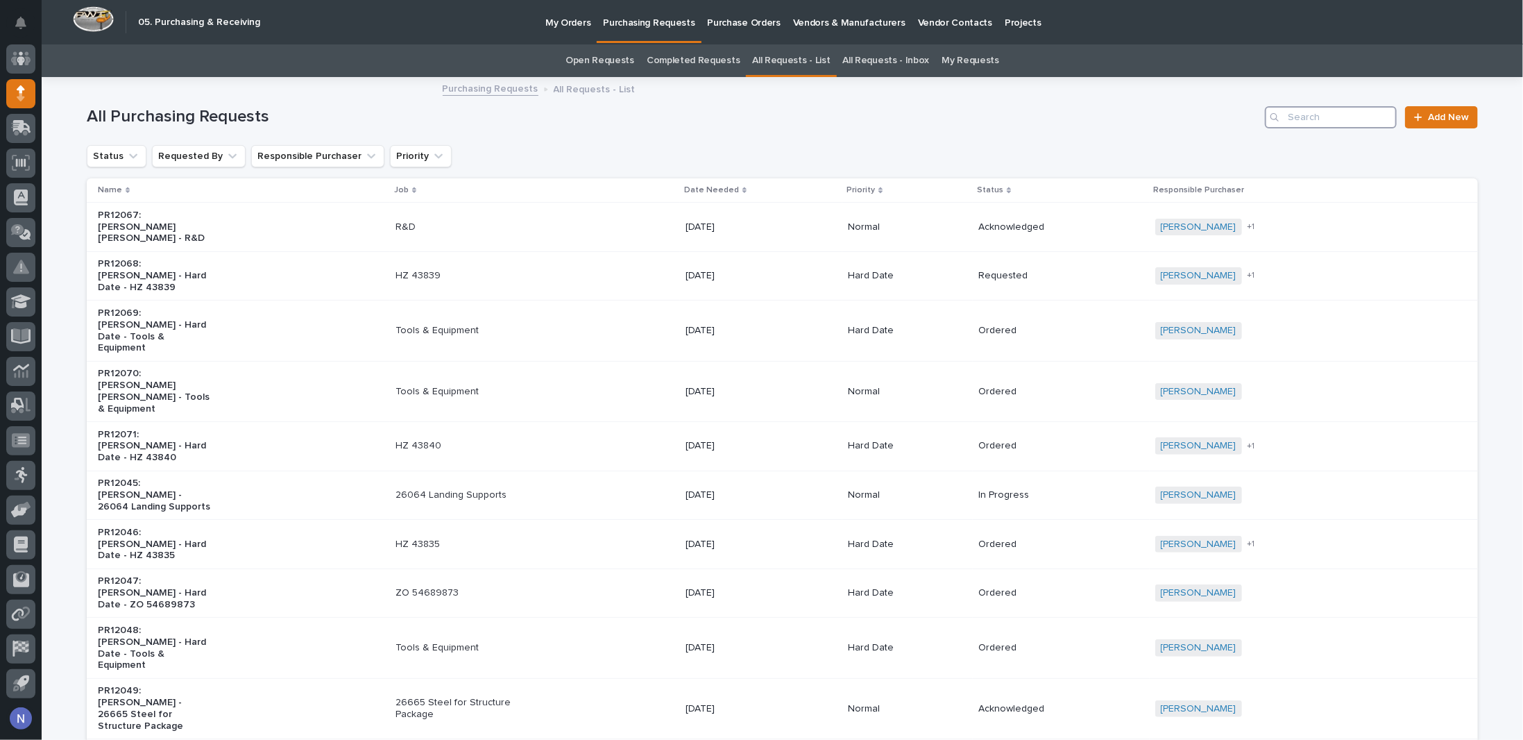
click at [1334, 123] on input "Search" at bounding box center [1331, 117] width 132 height 22
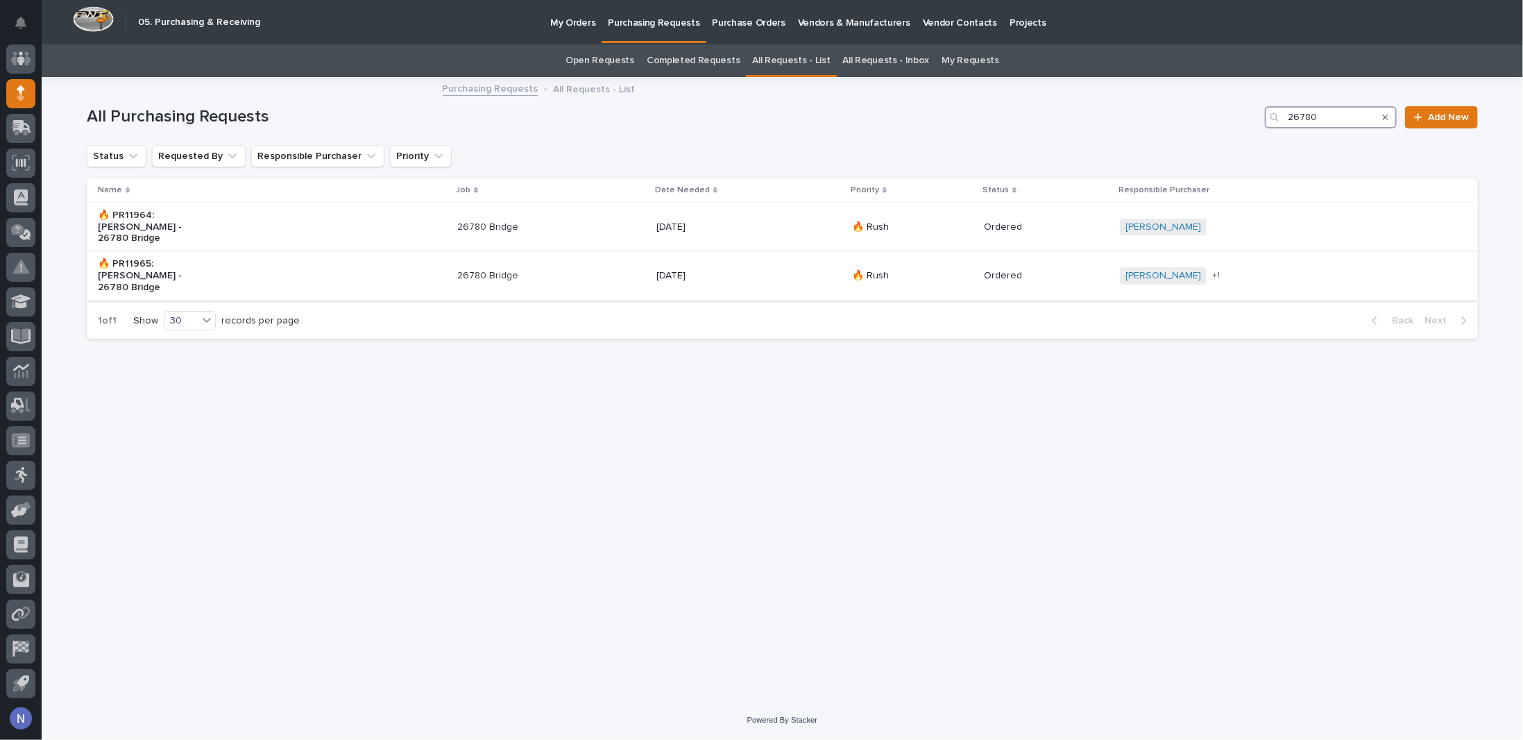
type input "26780"
click at [928, 270] on p "🔥 Rush" at bounding box center [910, 276] width 116 height 12
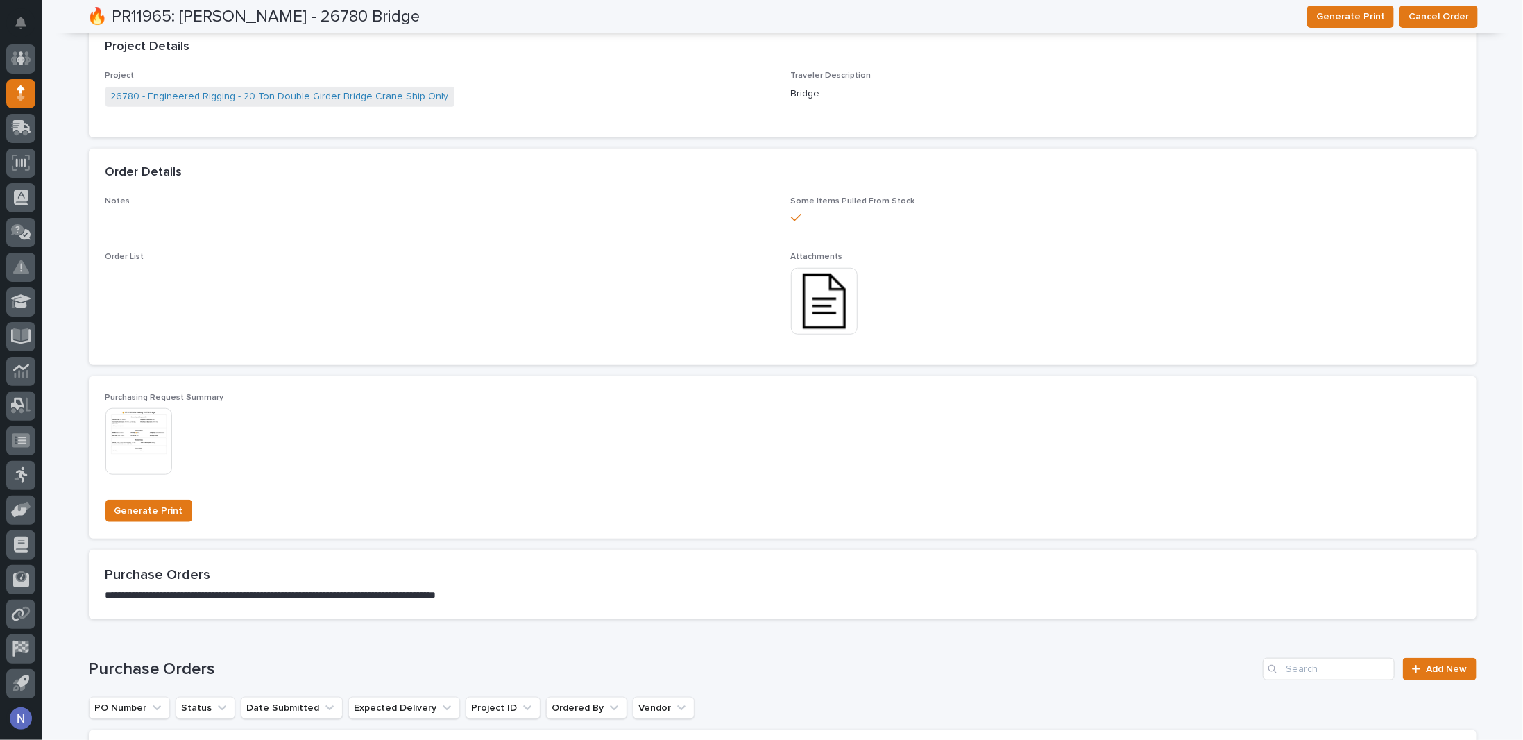
scroll to position [645, 0]
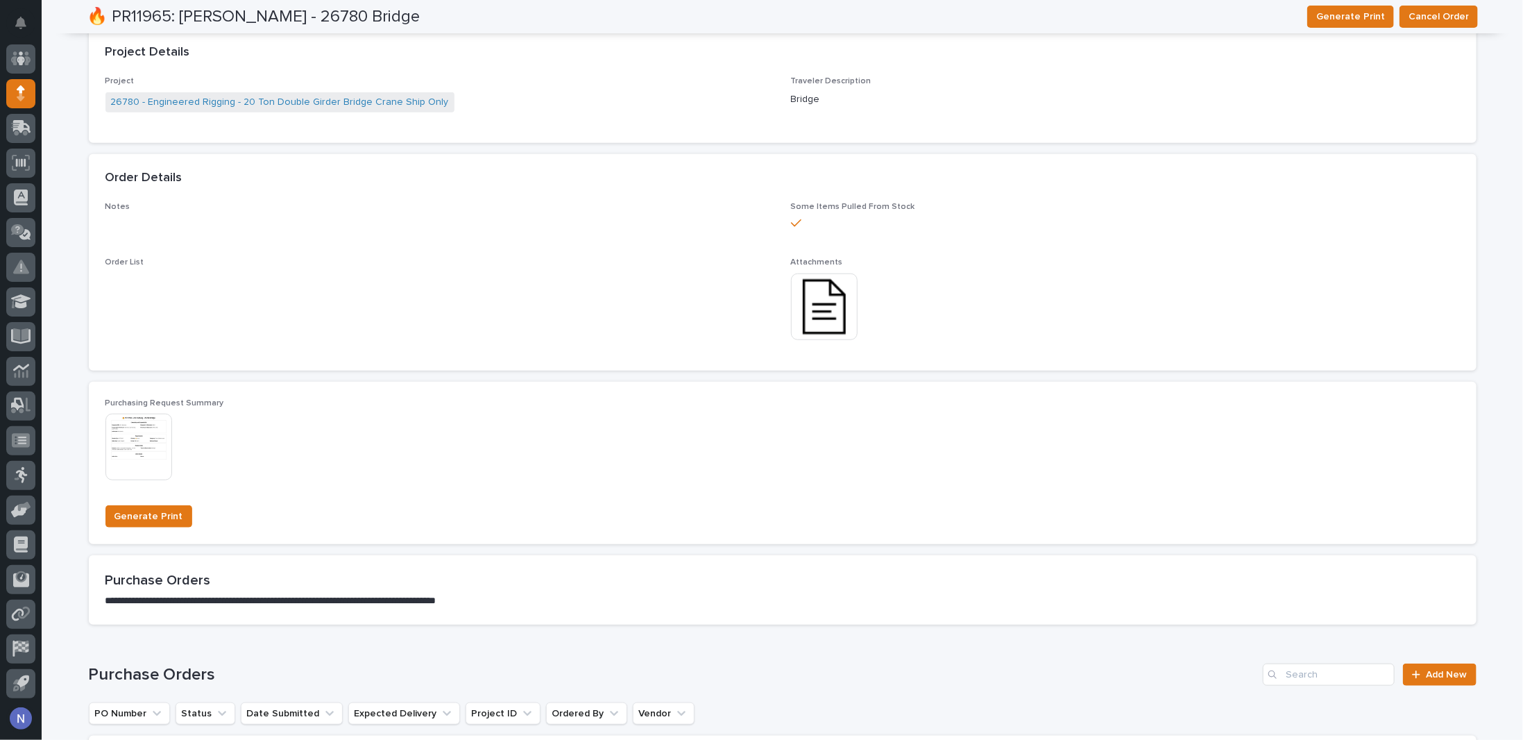
click at [824, 321] on img at bounding box center [824, 306] width 67 height 67
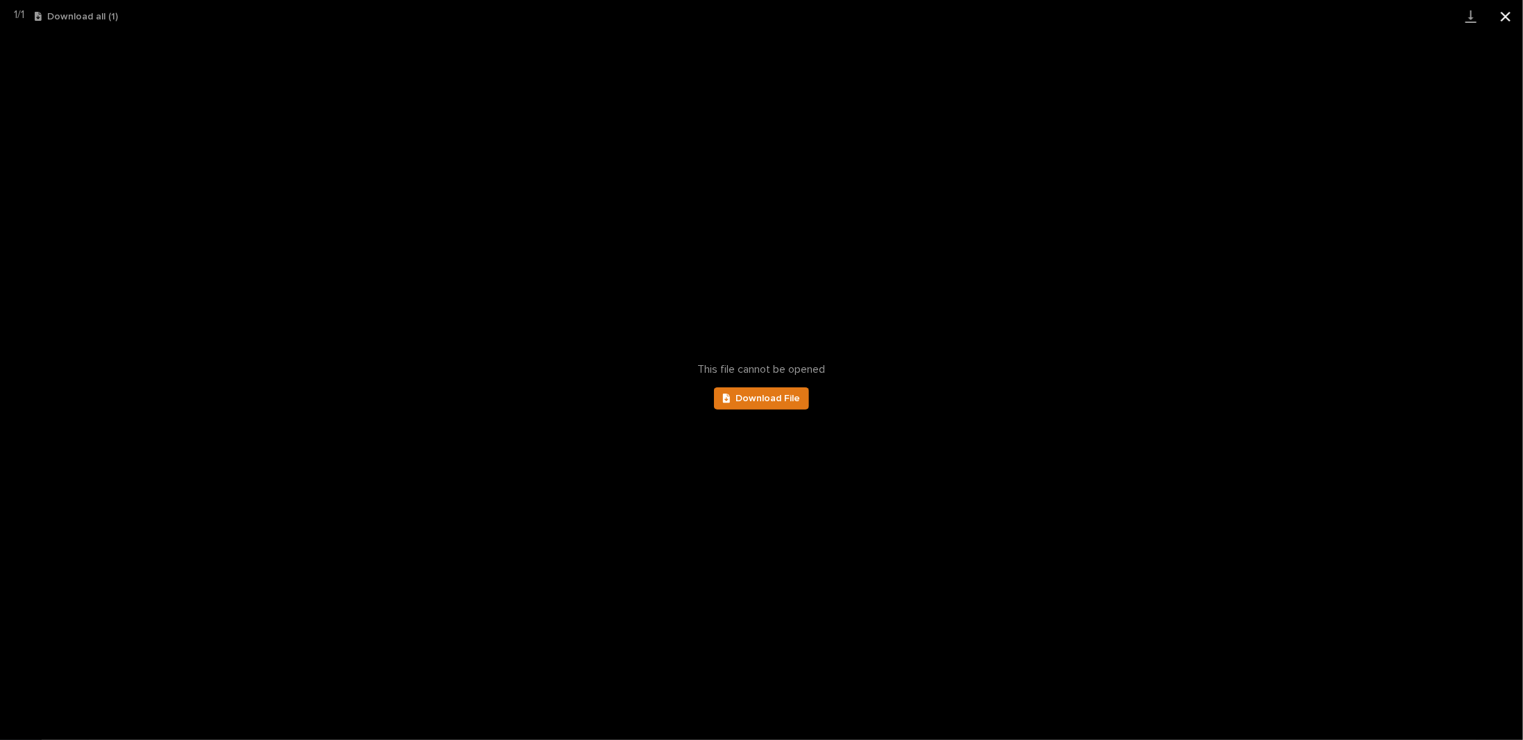
click at [1502, 21] on button "Close gallery" at bounding box center [1505, 16] width 35 height 33
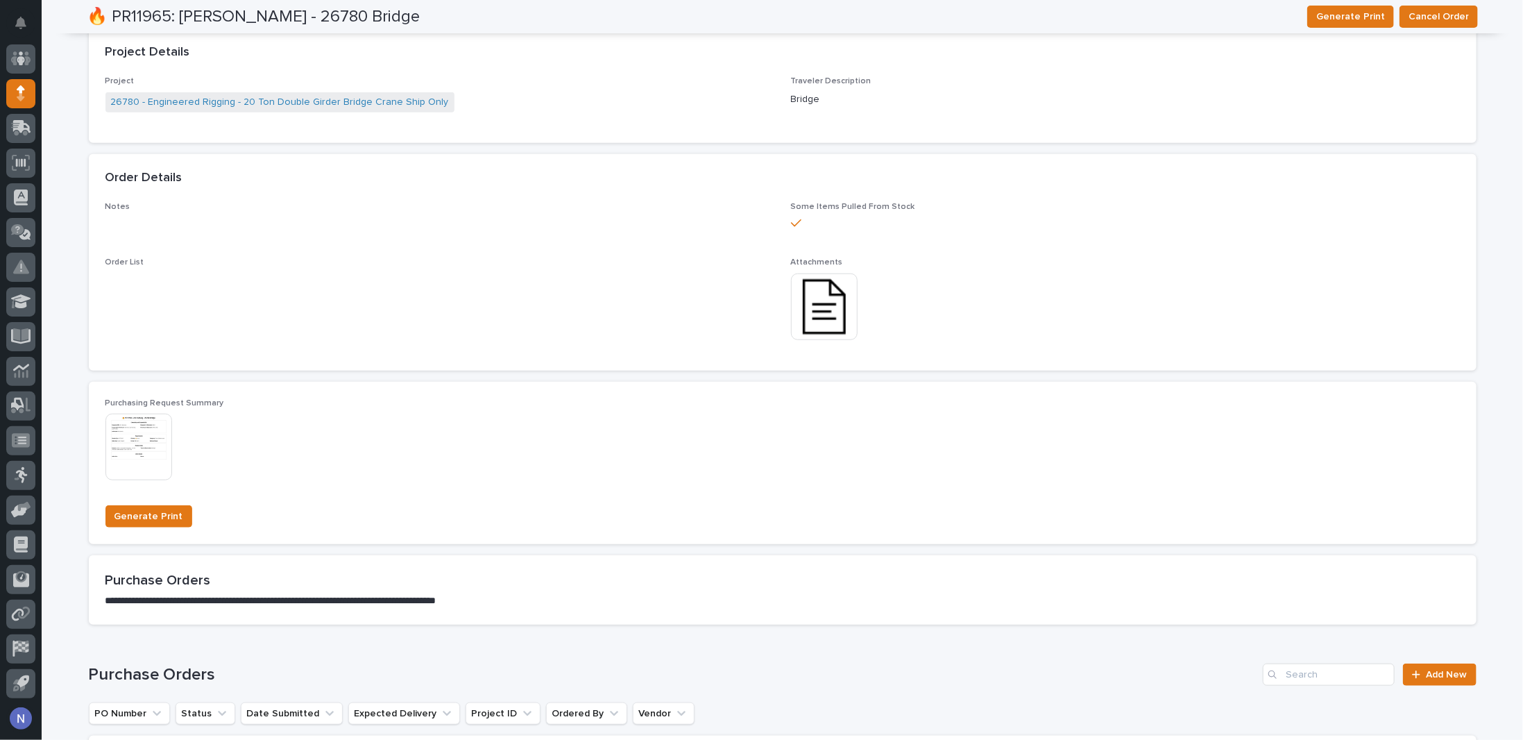
click at [1069, 161] on div "Order Details" at bounding box center [783, 178] width 1388 height 49
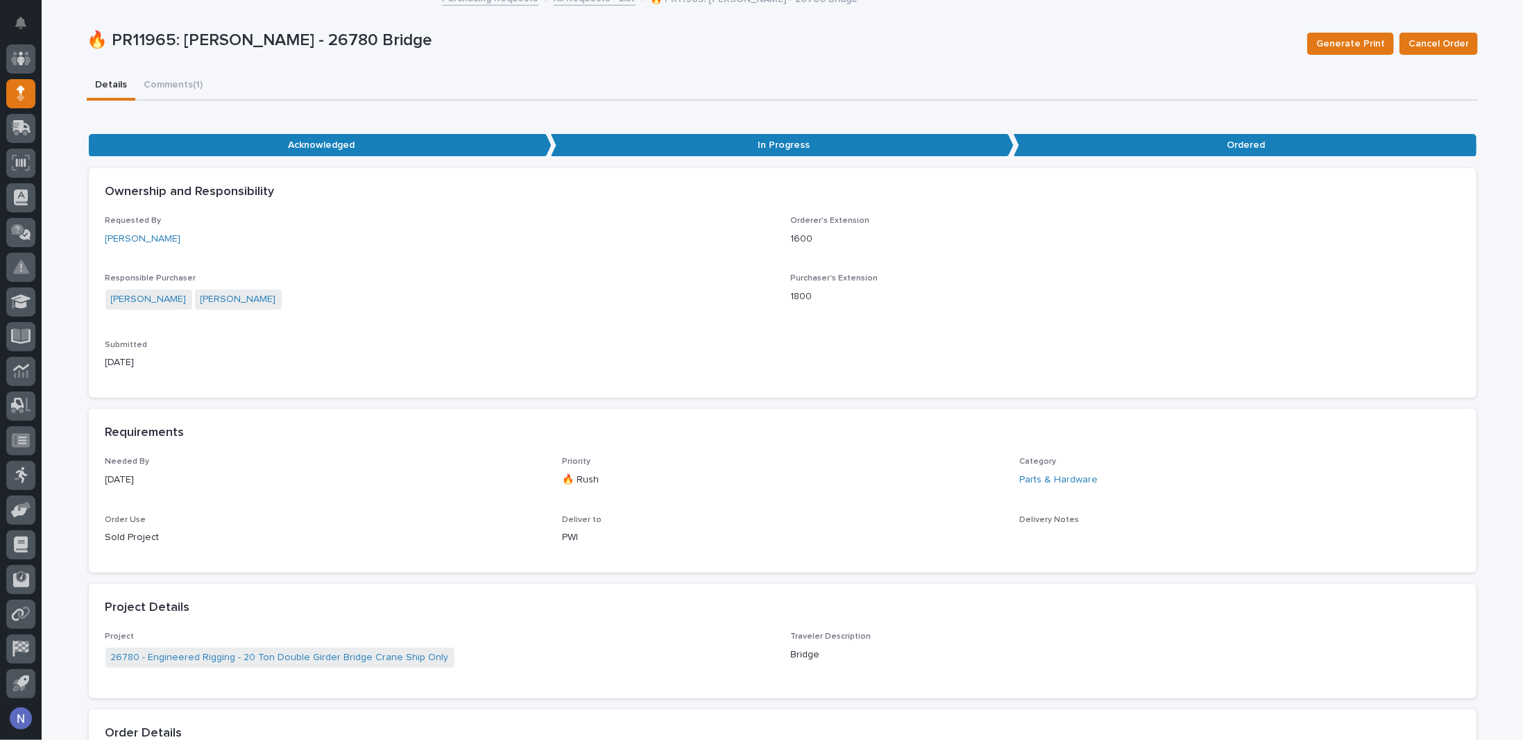
scroll to position [0, 0]
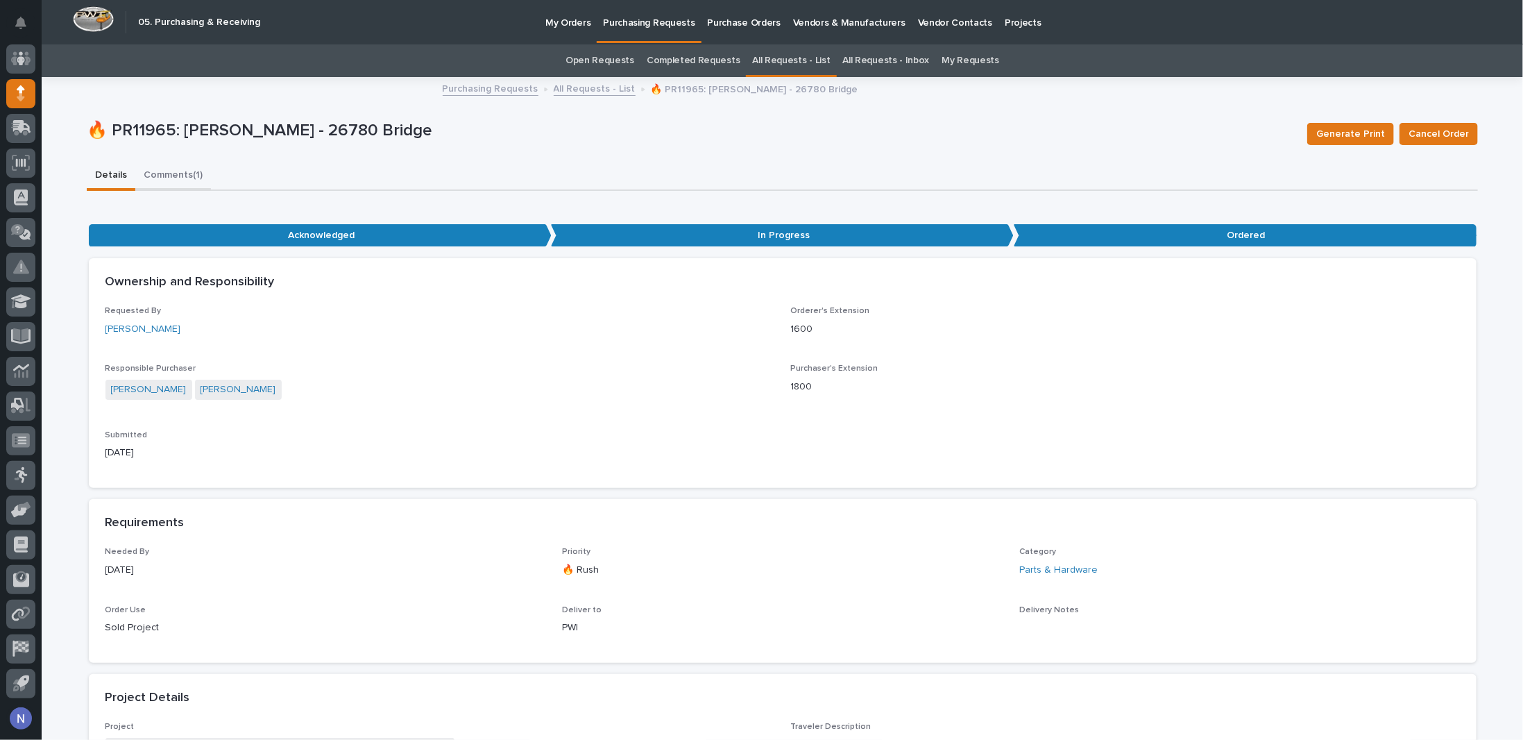
click at [155, 172] on button "Comments (1)" at bounding box center [173, 176] width 76 height 29
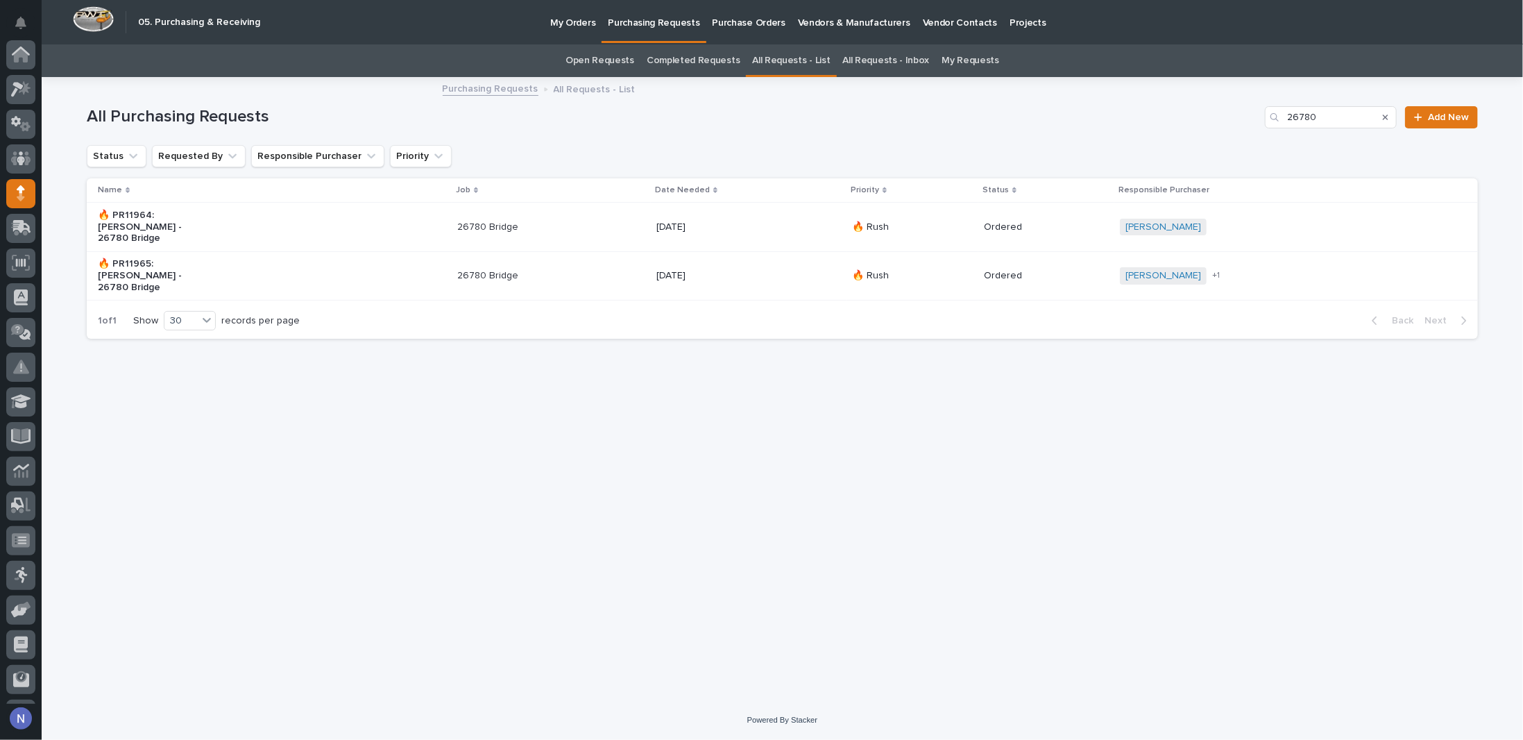
scroll to position [100, 0]
click at [941, 270] on p "🔥 Rush" at bounding box center [910, 276] width 116 height 12
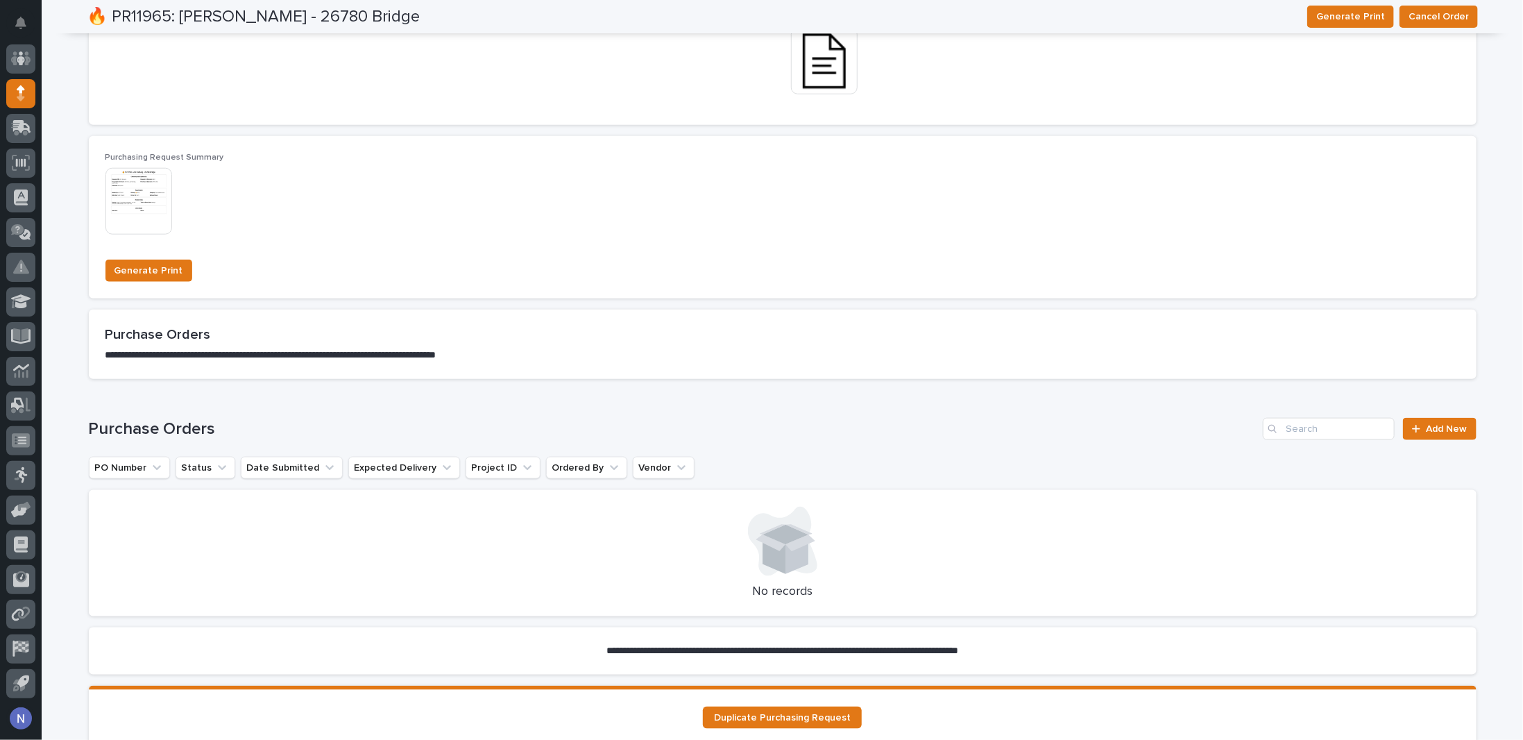
scroll to position [853, 0]
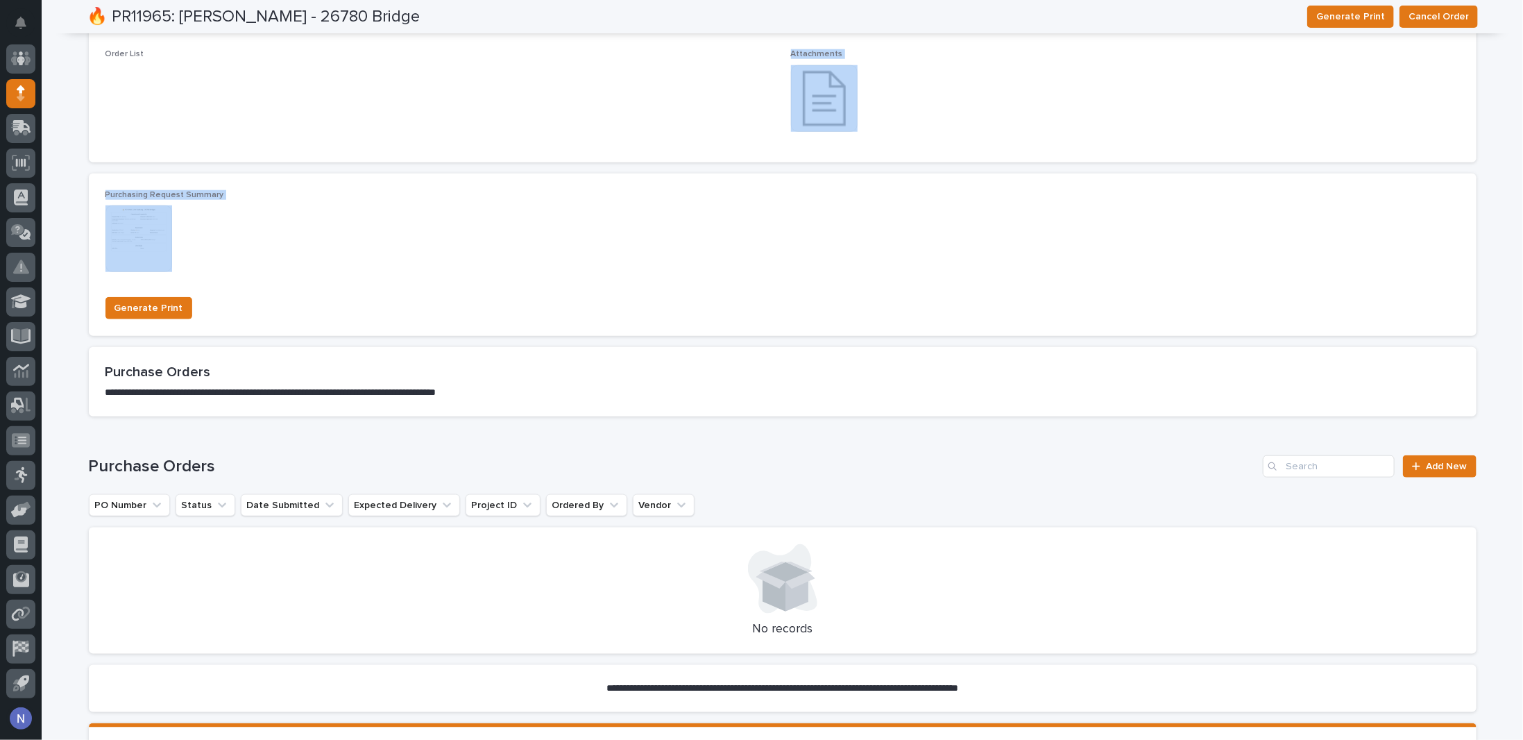
click at [228, 139] on div "**********" at bounding box center [782, 44] width 1481 height 1638
